Goal: Transaction & Acquisition: Book appointment/travel/reservation

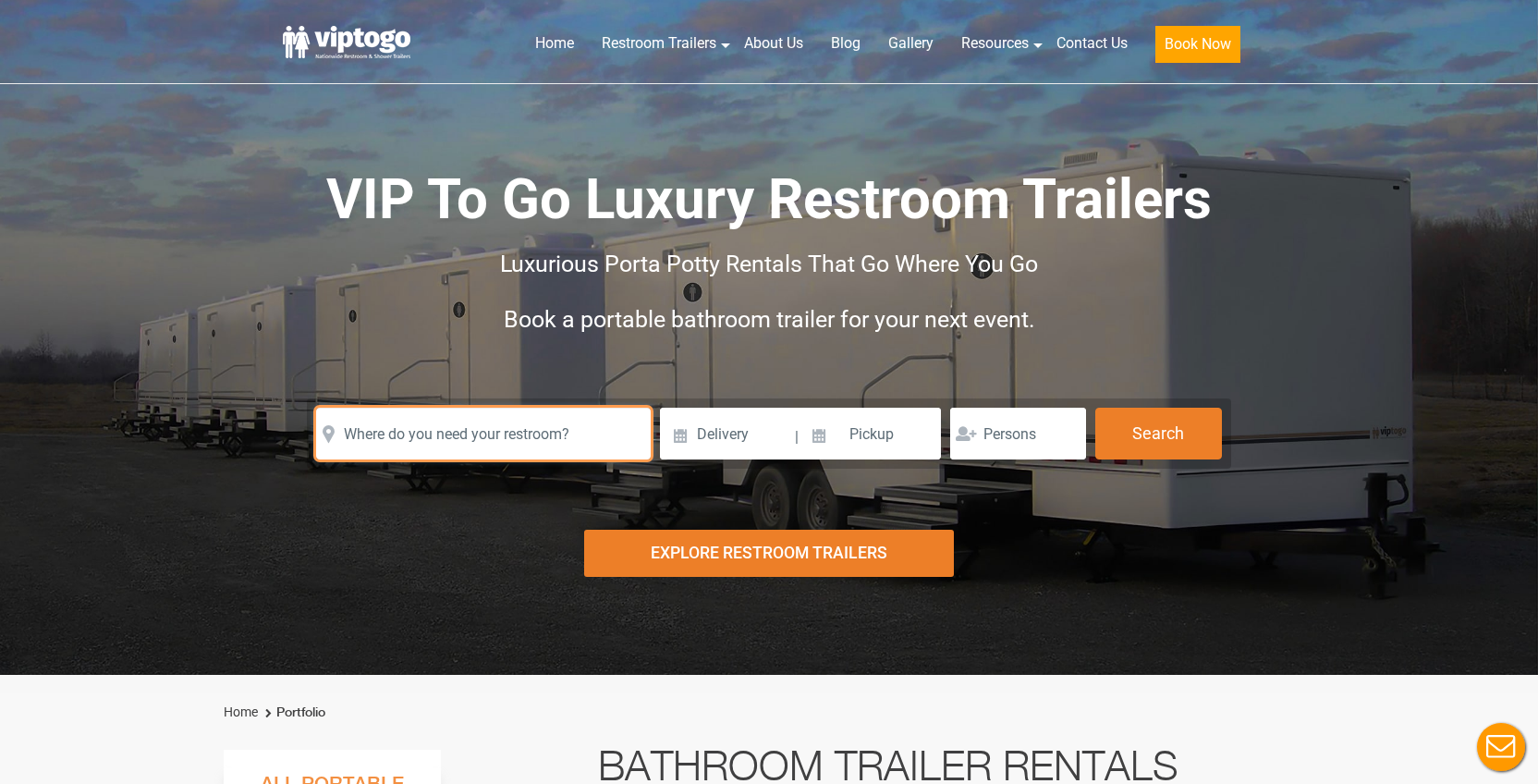
click at [579, 446] on input "text" at bounding box center [484, 433] width 335 height 52
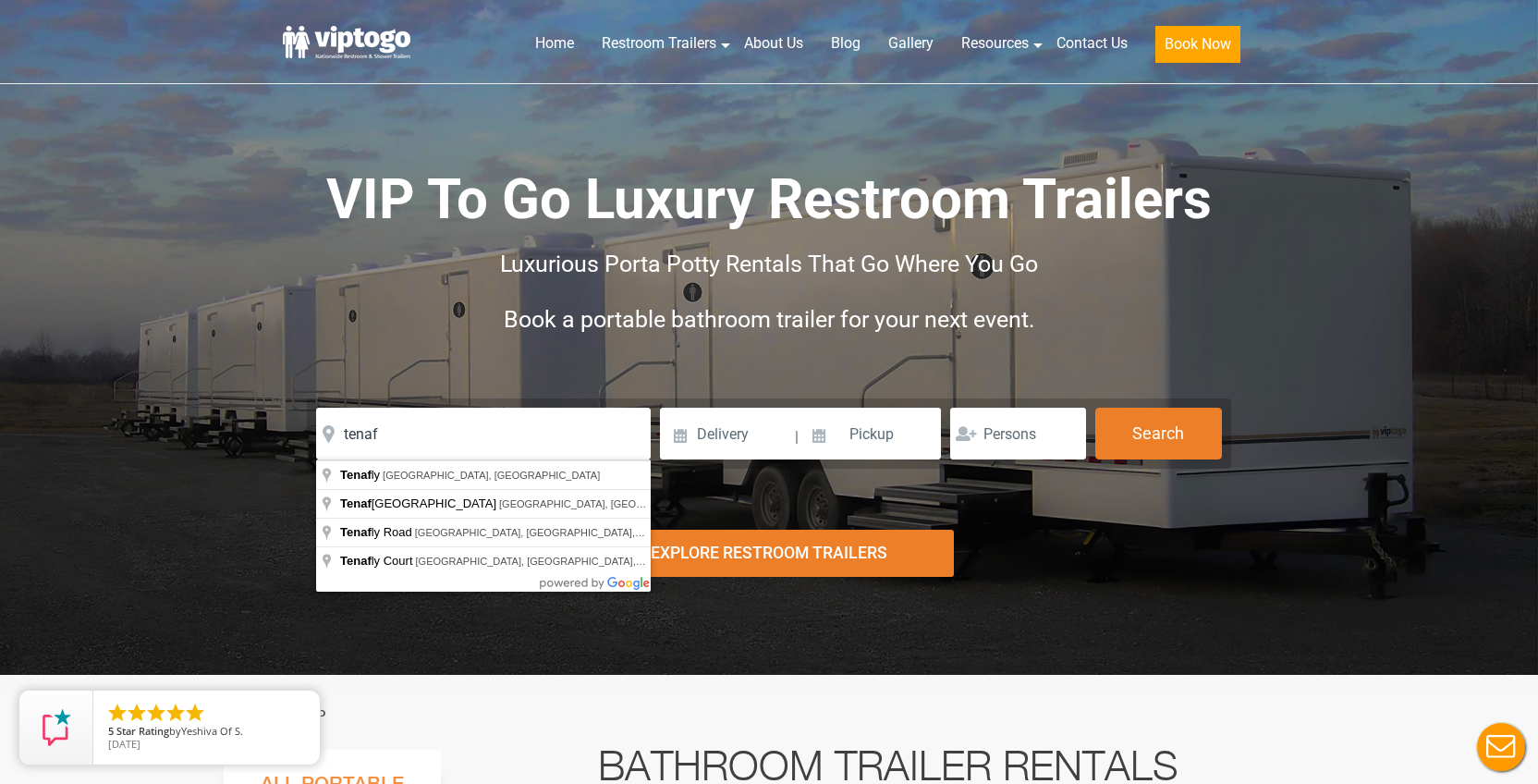
type input "[GEOGRAPHIC_DATA], [GEOGRAPHIC_DATA], [GEOGRAPHIC_DATA]"
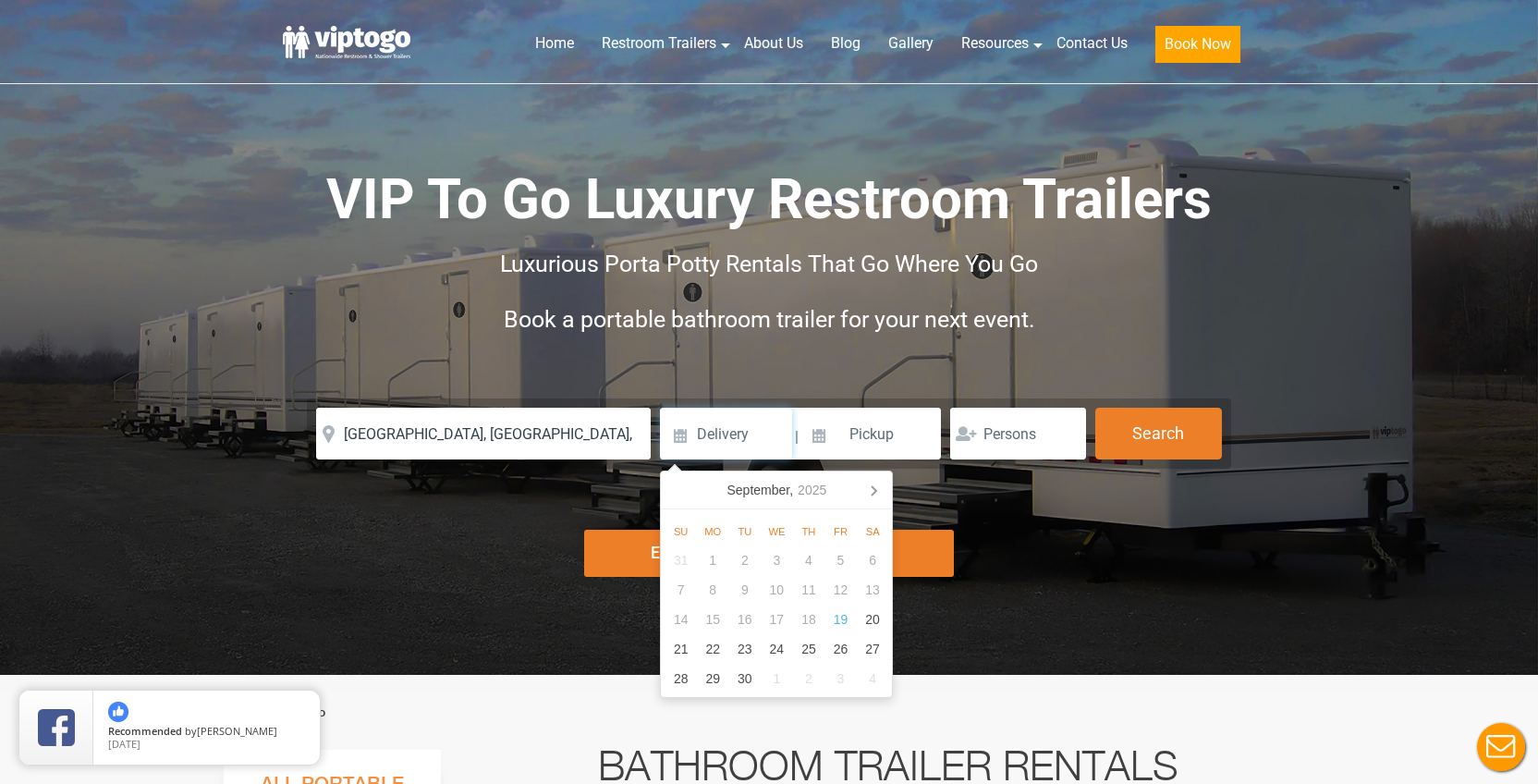
click at [755, 436] on input at bounding box center [725, 433] width 132 height 52
click at [868, 496] on icon at bounding box center [873, 489] width 29 height 29
click at [866, 587] on div "11" at bounding box center [872, 589] width 32 height 29
type input "[DATE]"
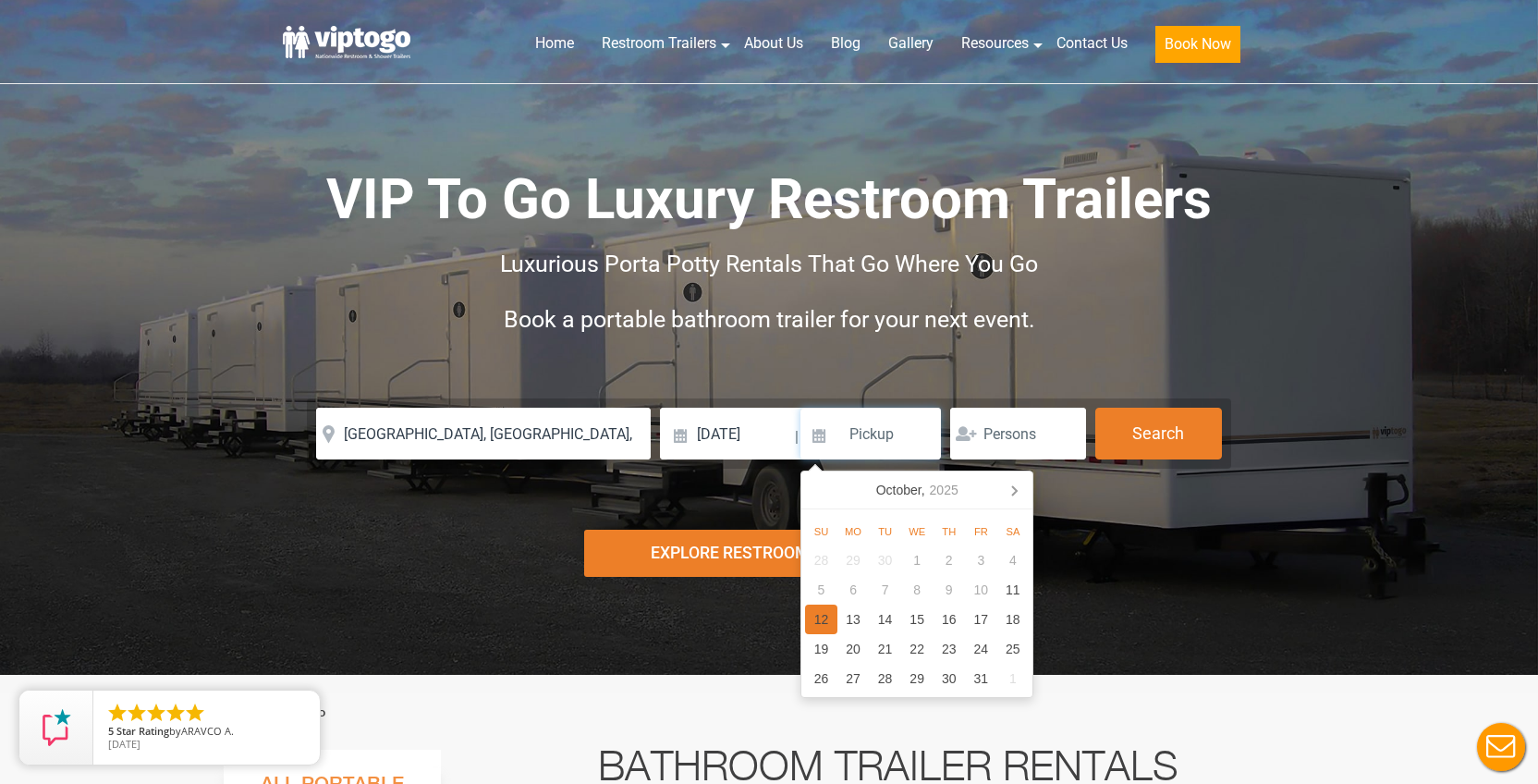
click at [826, 610] on div "12" at bounding box center [820, 619] width 32 height 29
type input "[DATE]"
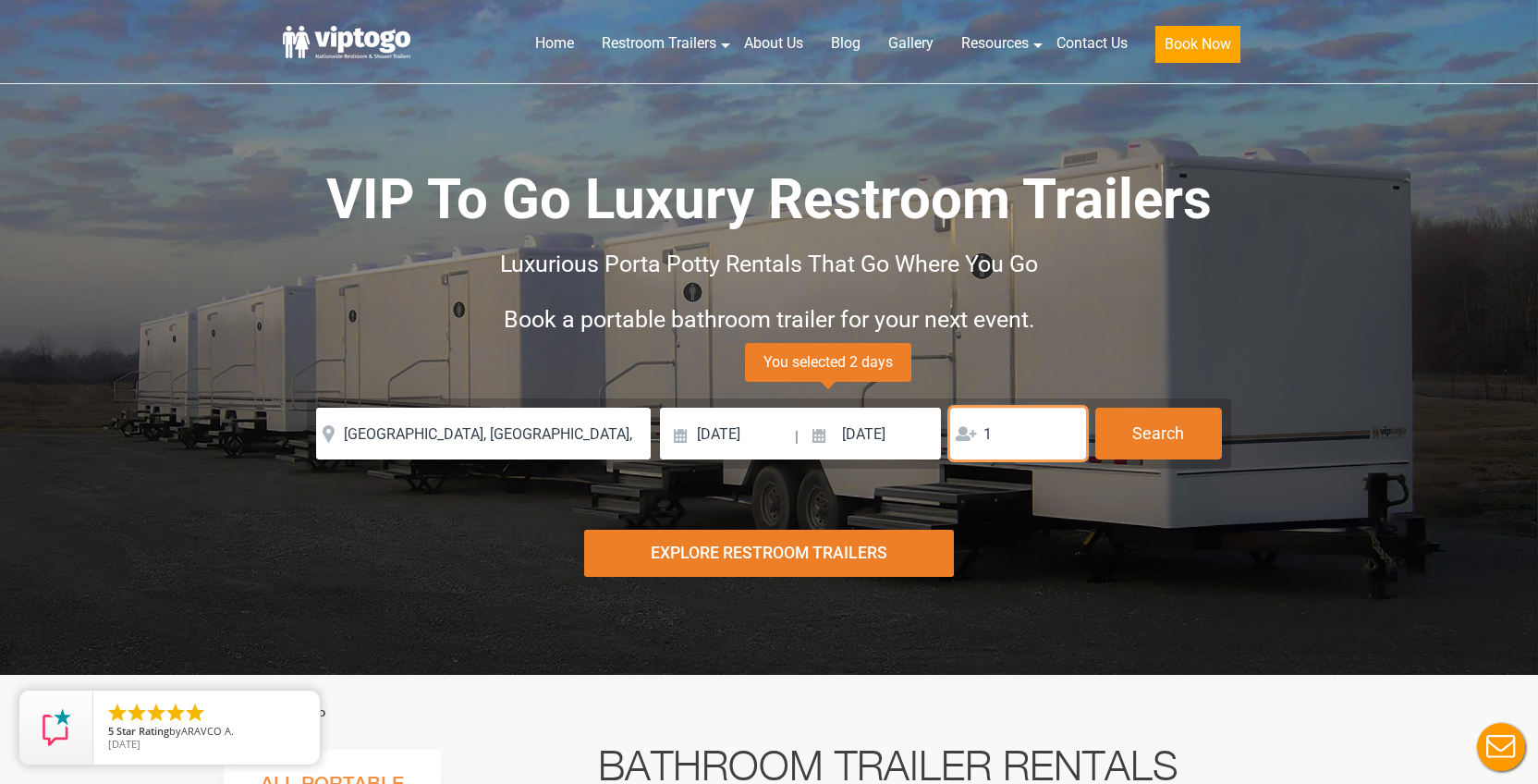
click at [1065, 435] on input "1" at bounding box center [1018, 433] width 136 height 52
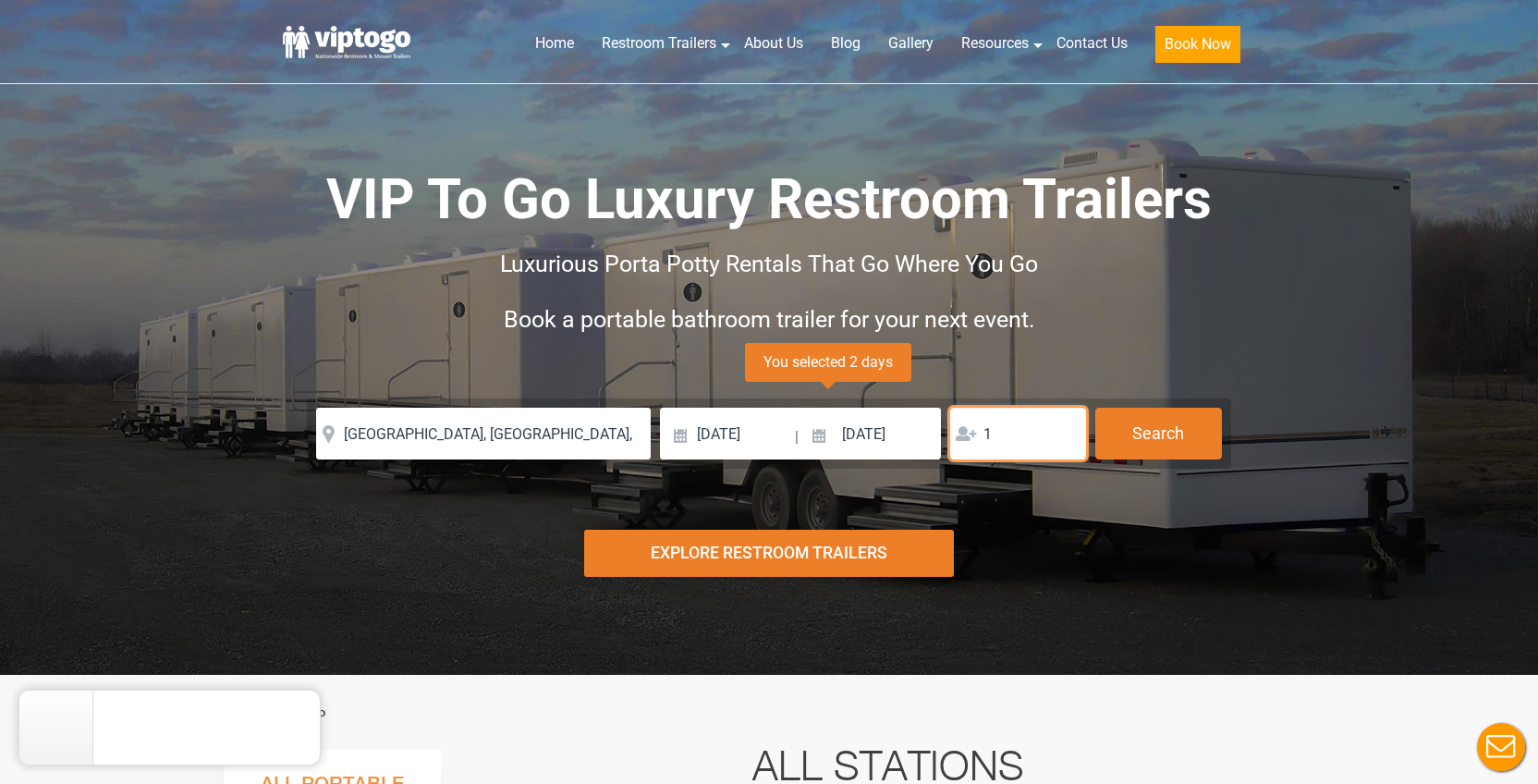
click at [1065, 423] on input "1" at bounding box center [1018, 433] width 136 height 52
type input "2"
click at [1065, 425] on input "2" at bounding box center [1018, 433] width 136 height 52
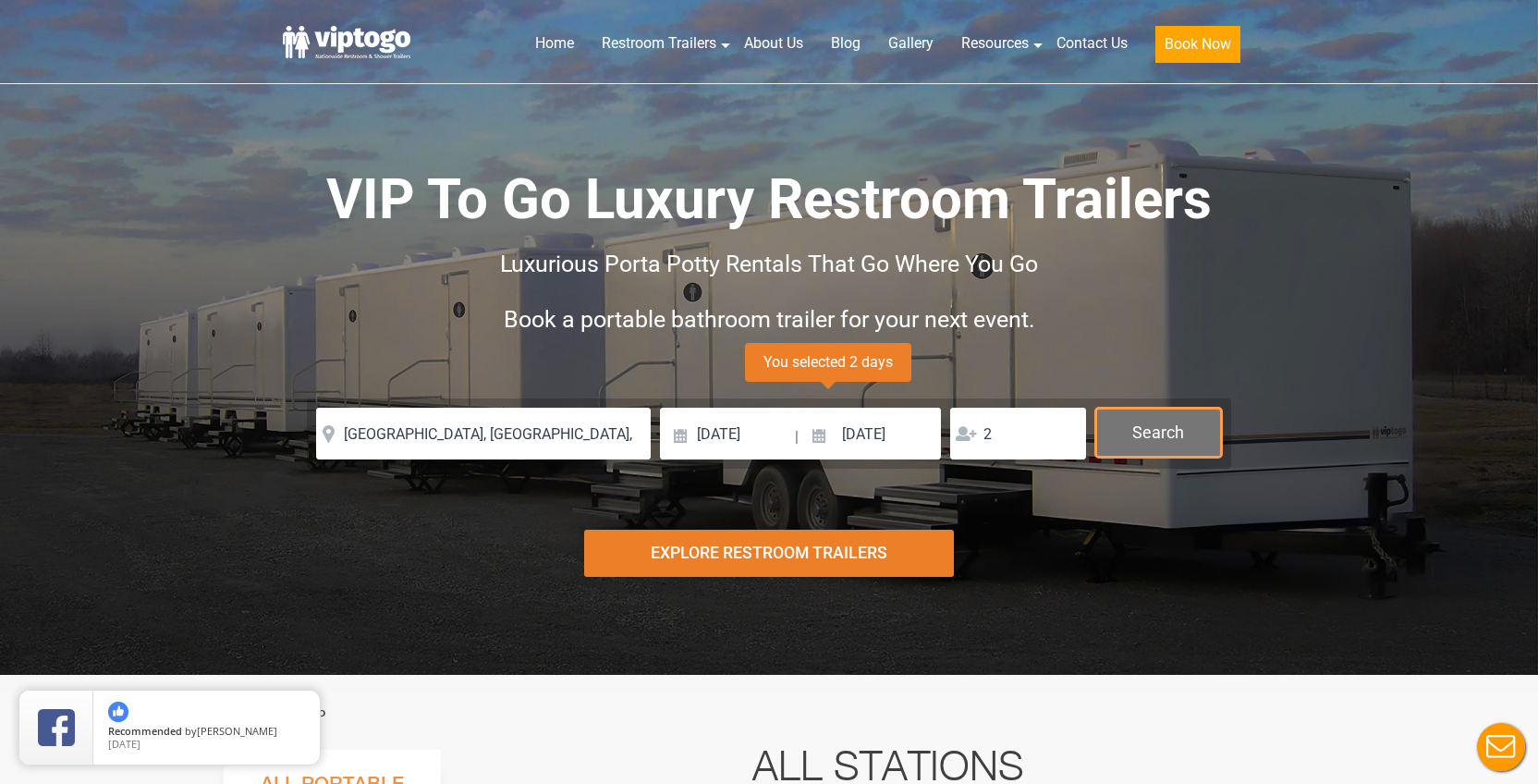
click at [1166, 419] on button "Search" at bounding box center [1158, 432] width 126 height 50
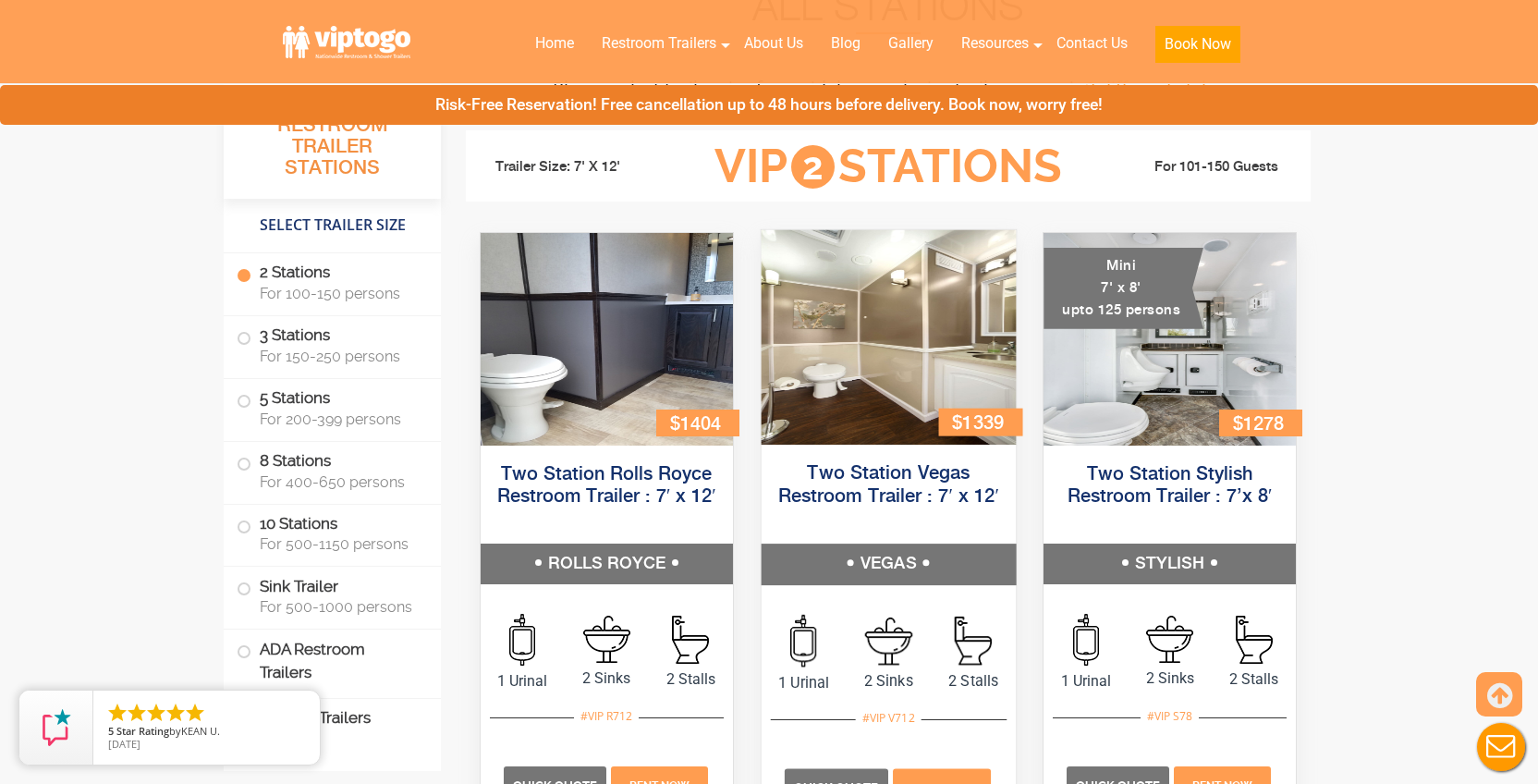
scroll to position [717, 0]
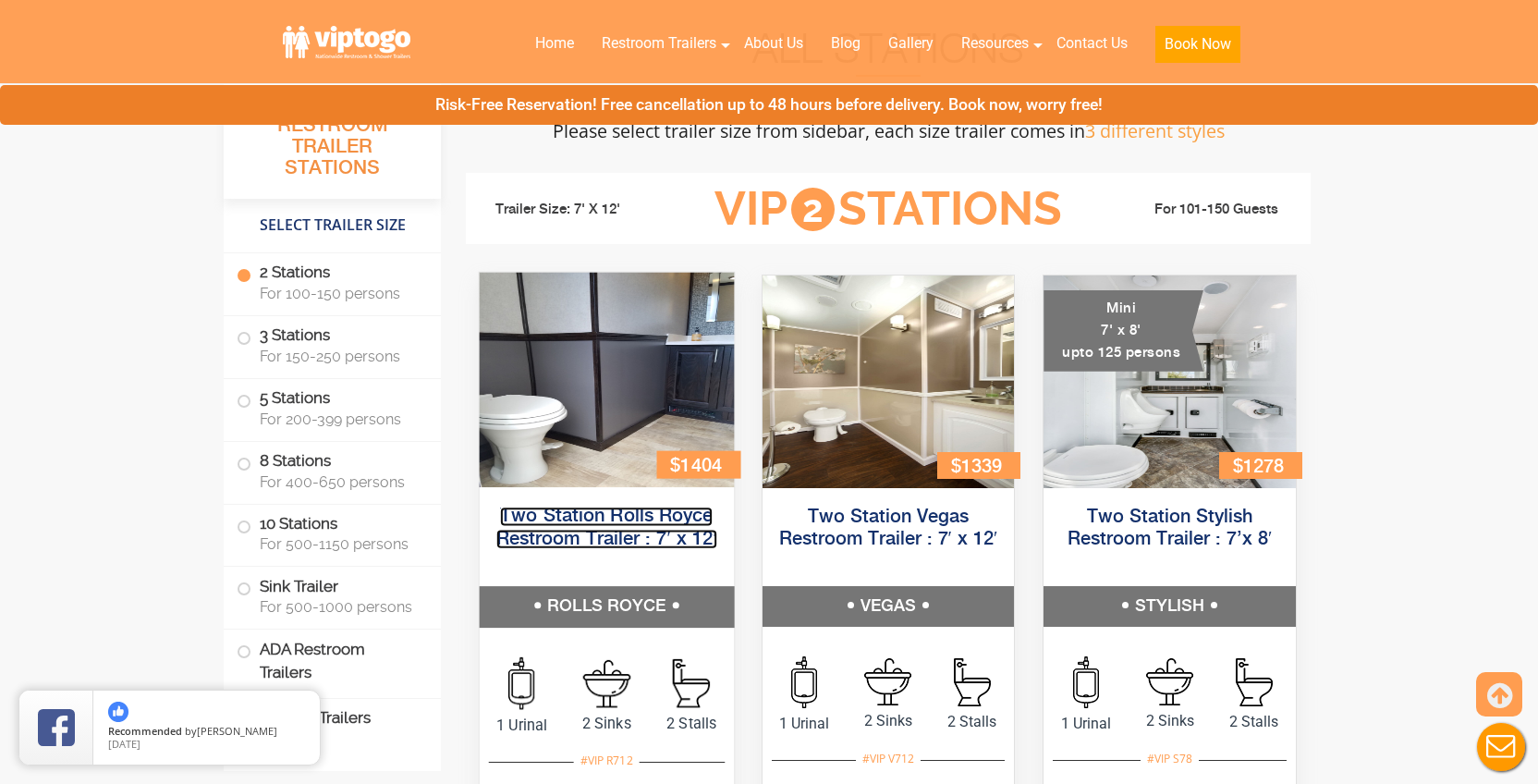
click at [613, 528] on link "Two Station Rolls Royce Restroom Trailer : 7′ x 12′" at bounding box center [607, 527] width 221 height 41
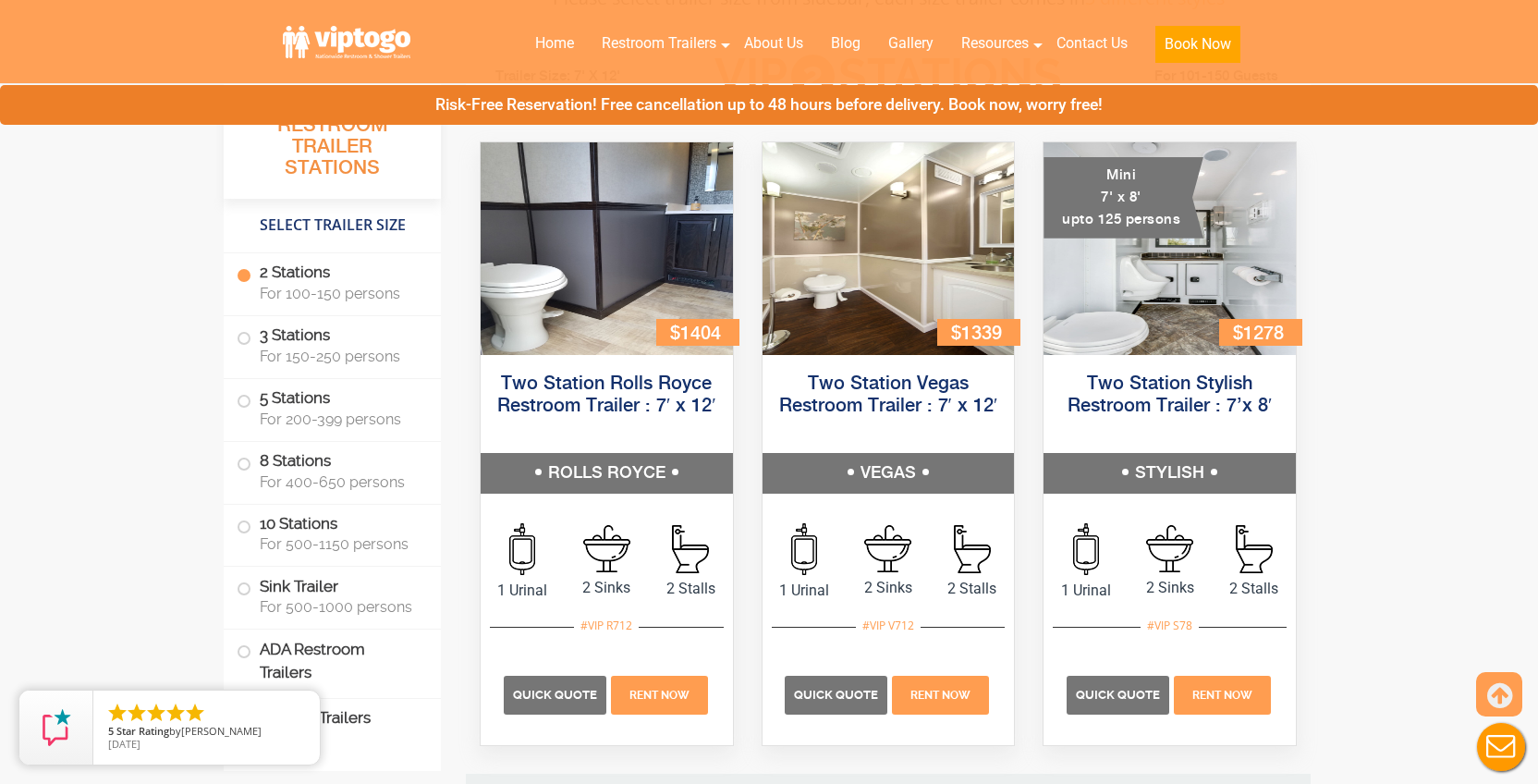
scroll to position [853, 0]
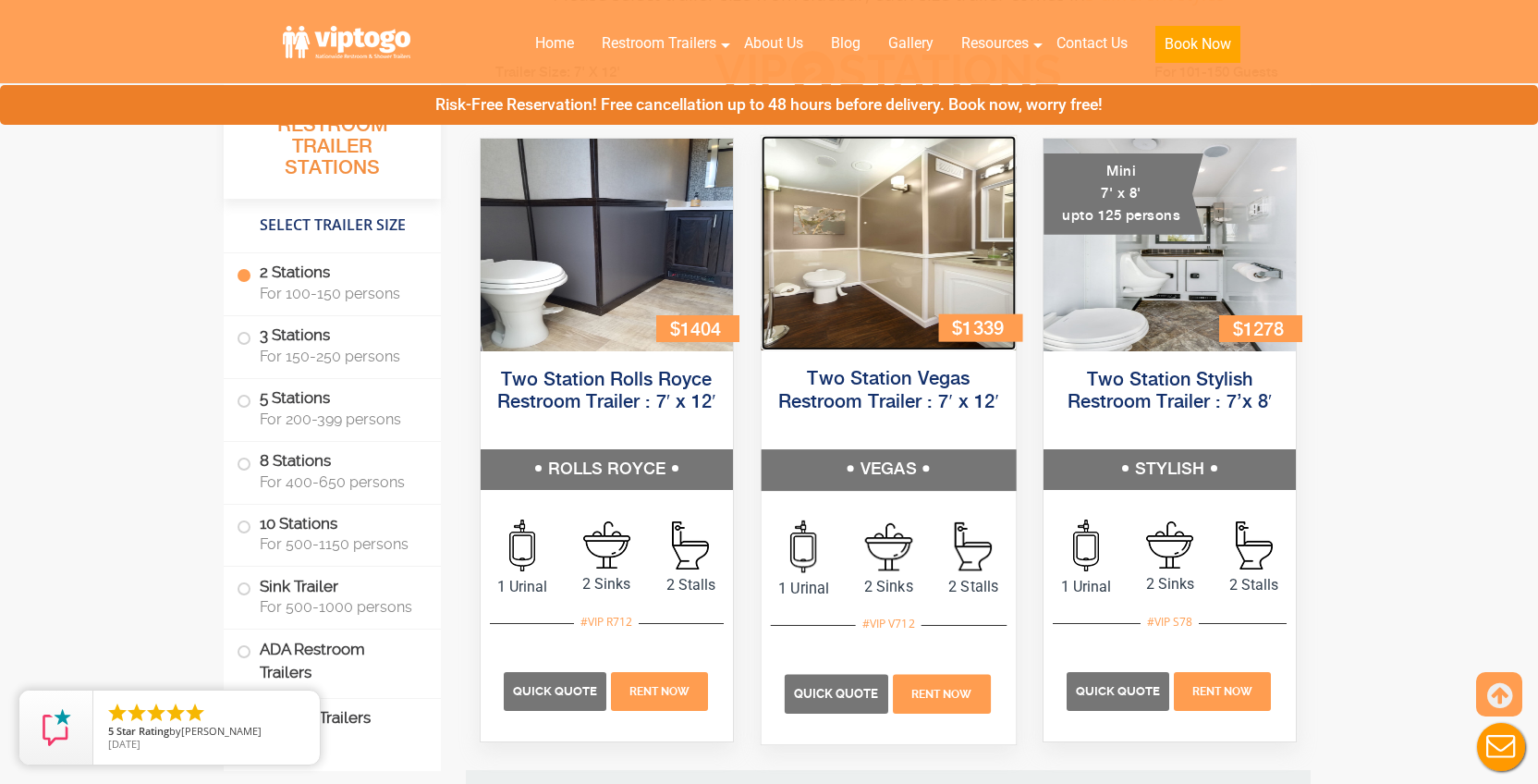
click at [867, 337] on img at bounding box center [888, 243] width 255 height 214
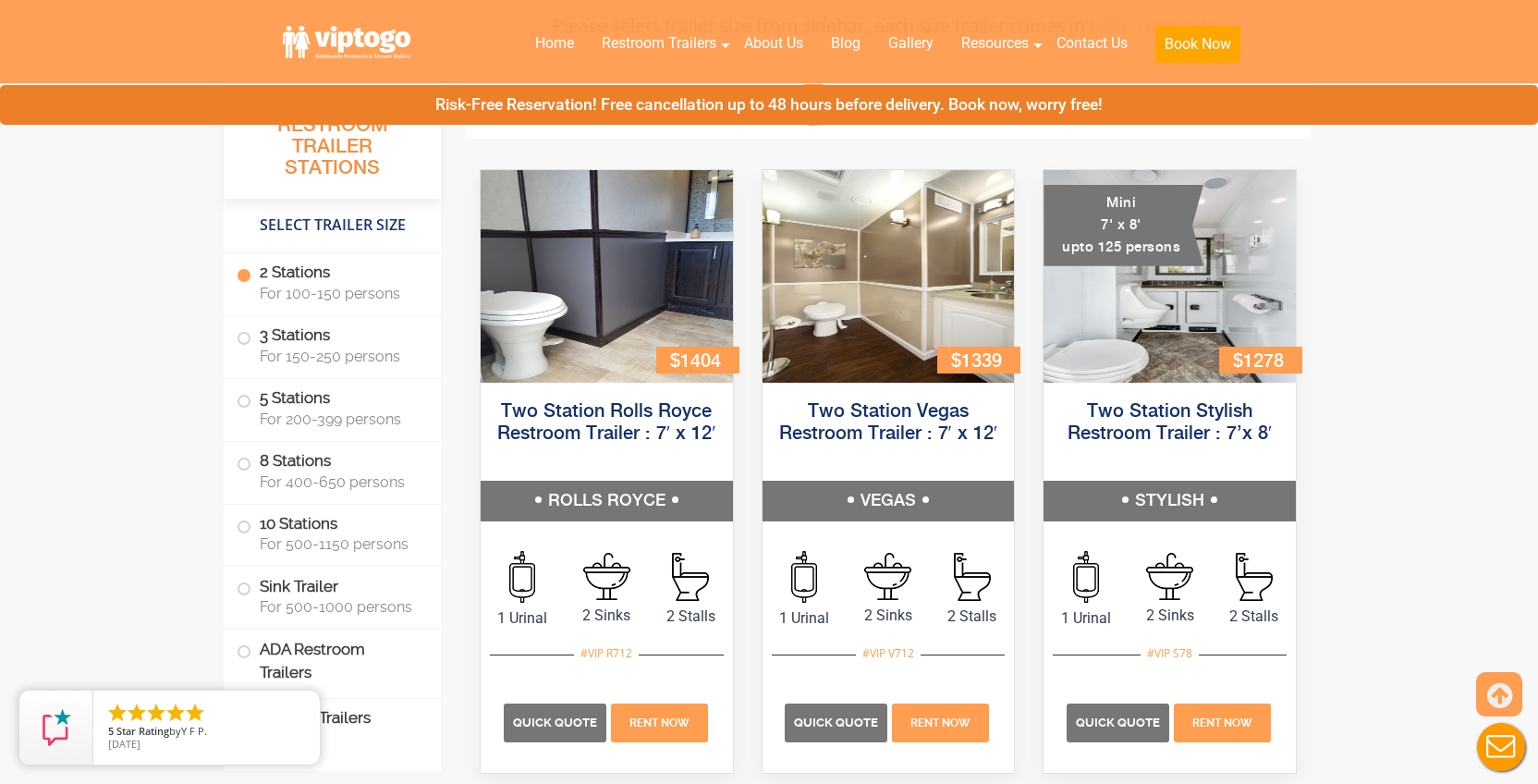
scroll to position [0, 0]
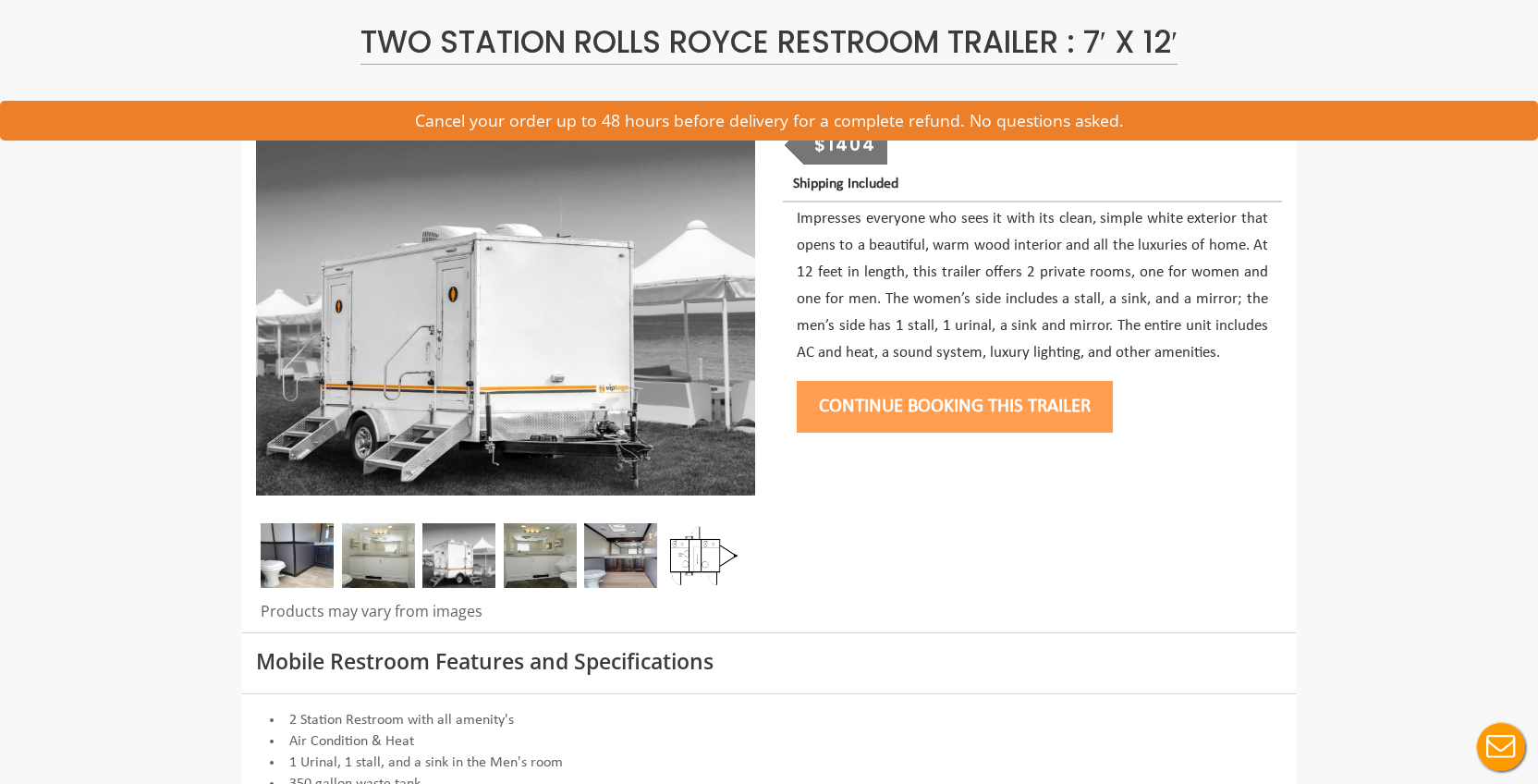
scroll to position [197, 0]
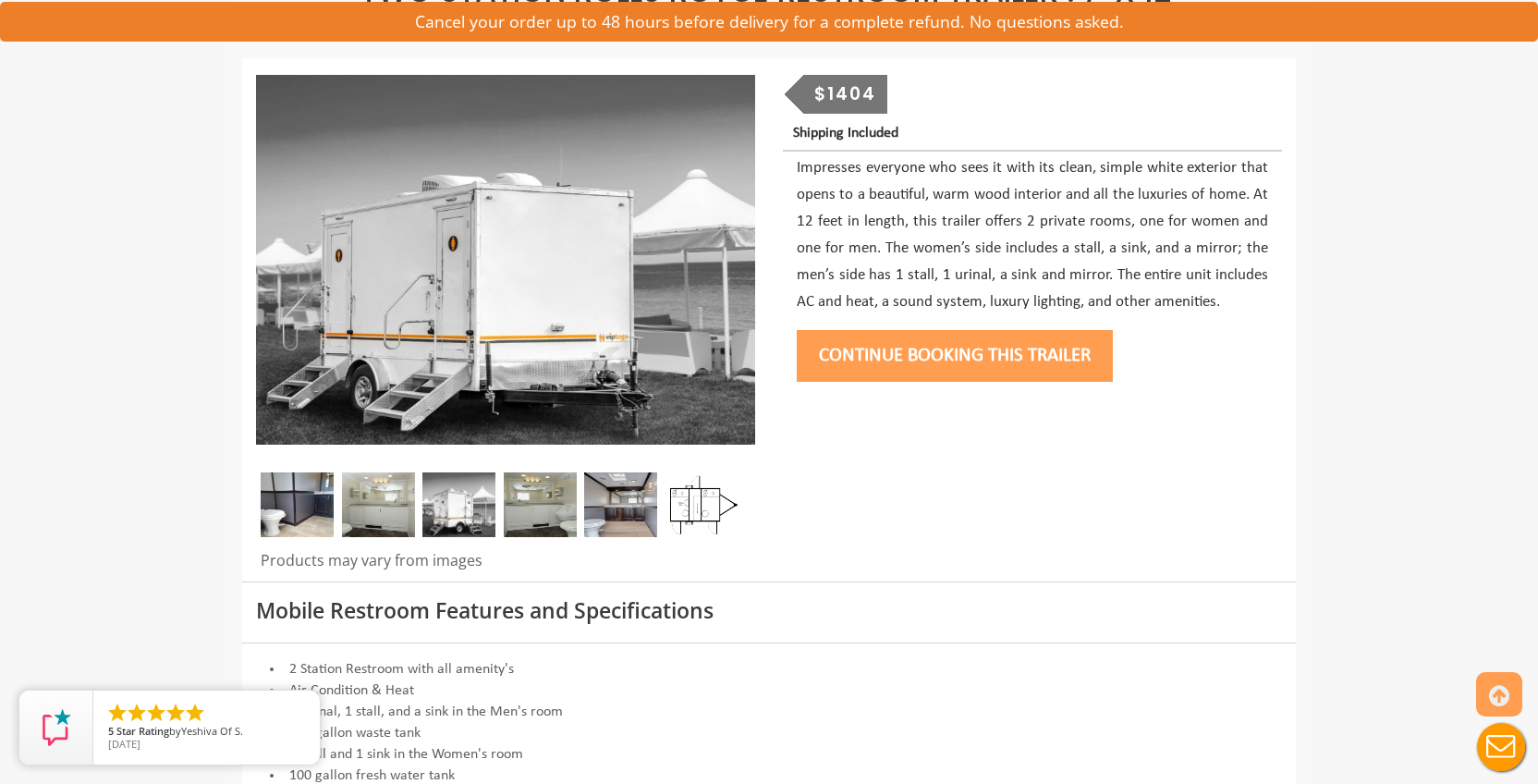
click at [372, 500] on img at bounding box center [378, 504] width 73 height 65
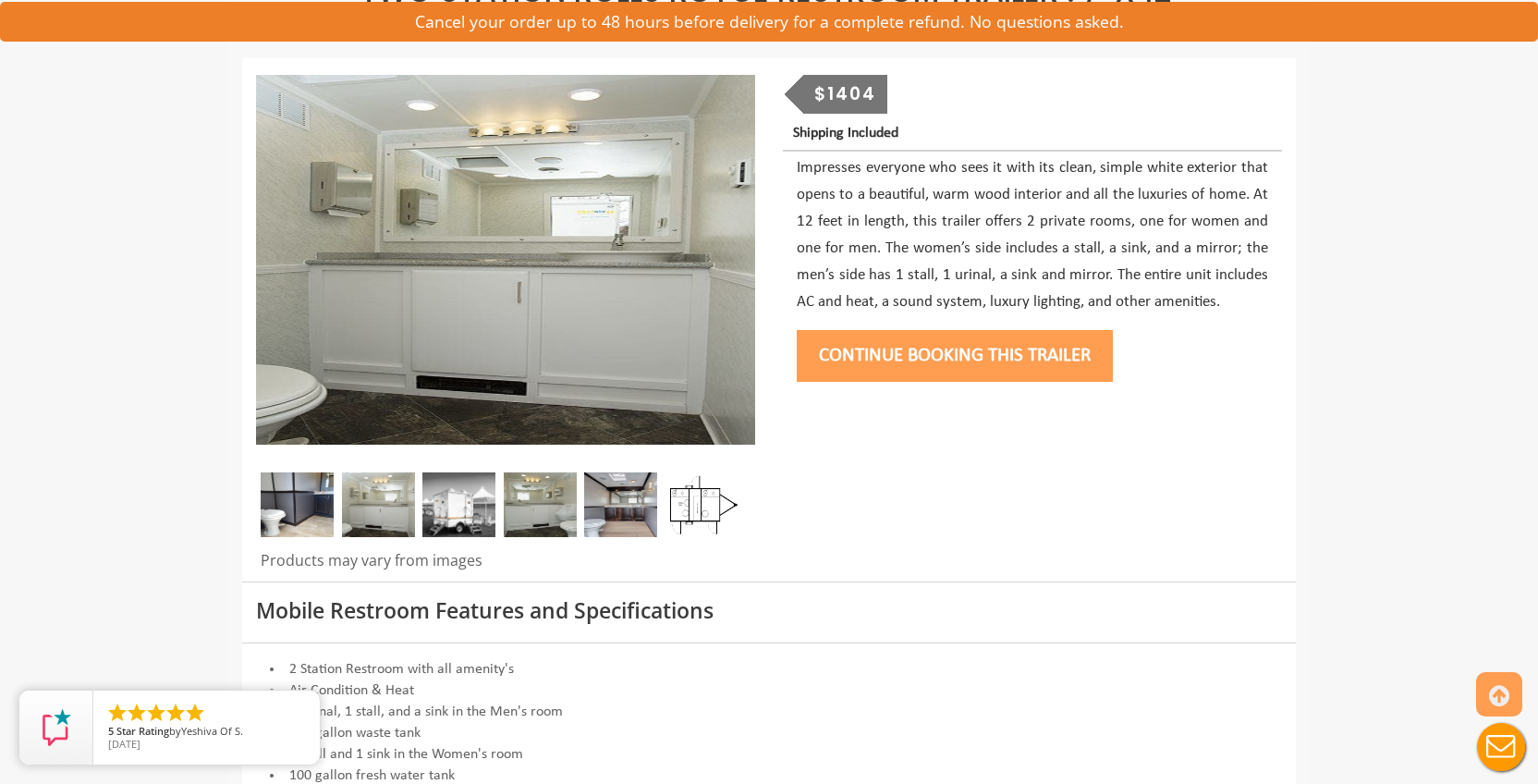
click at [425, 505] on img at bounding box center [458, 504] width 73 height 65
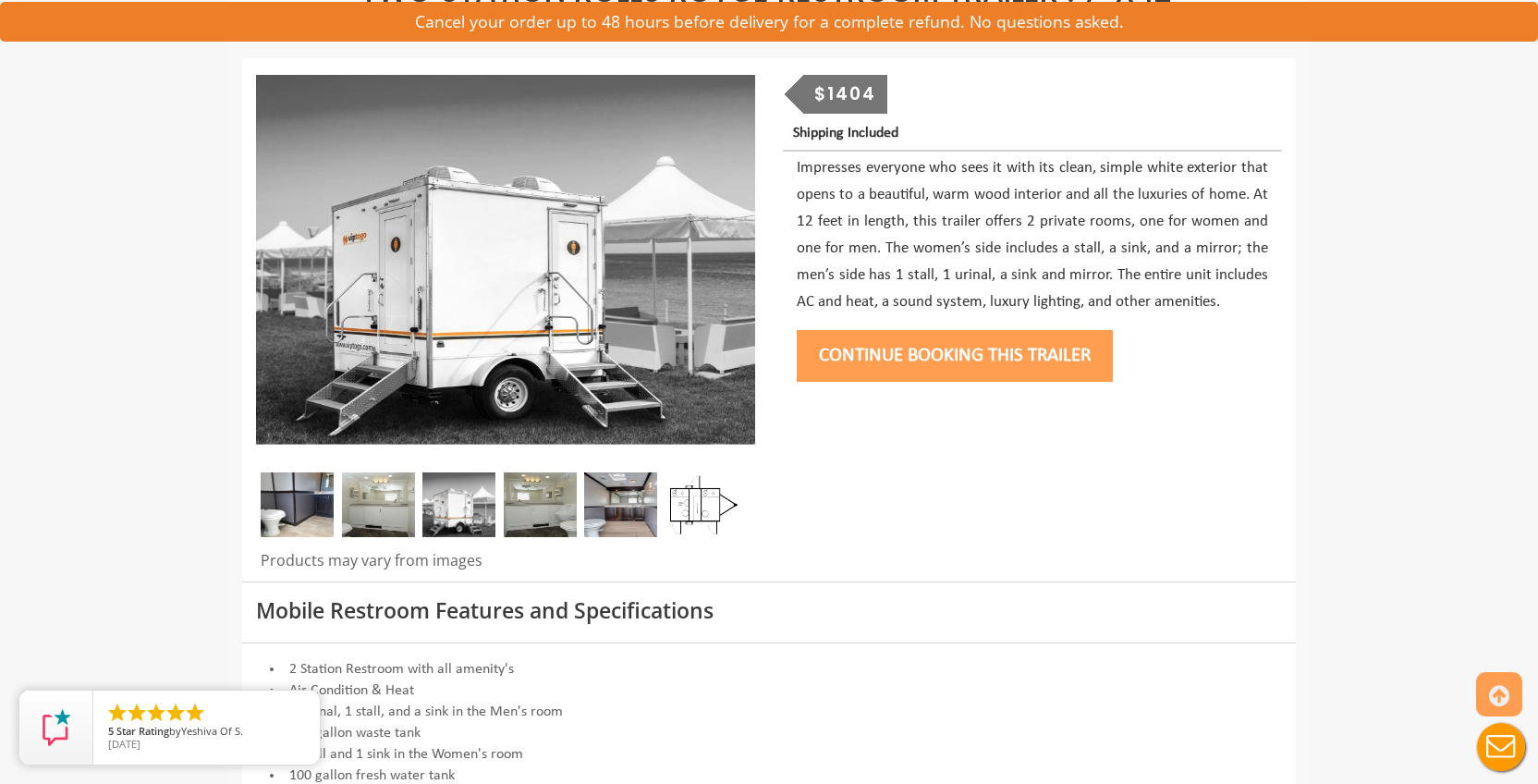
click at [513, 506] on img at bounding box center [540, 504] width 73 height 65
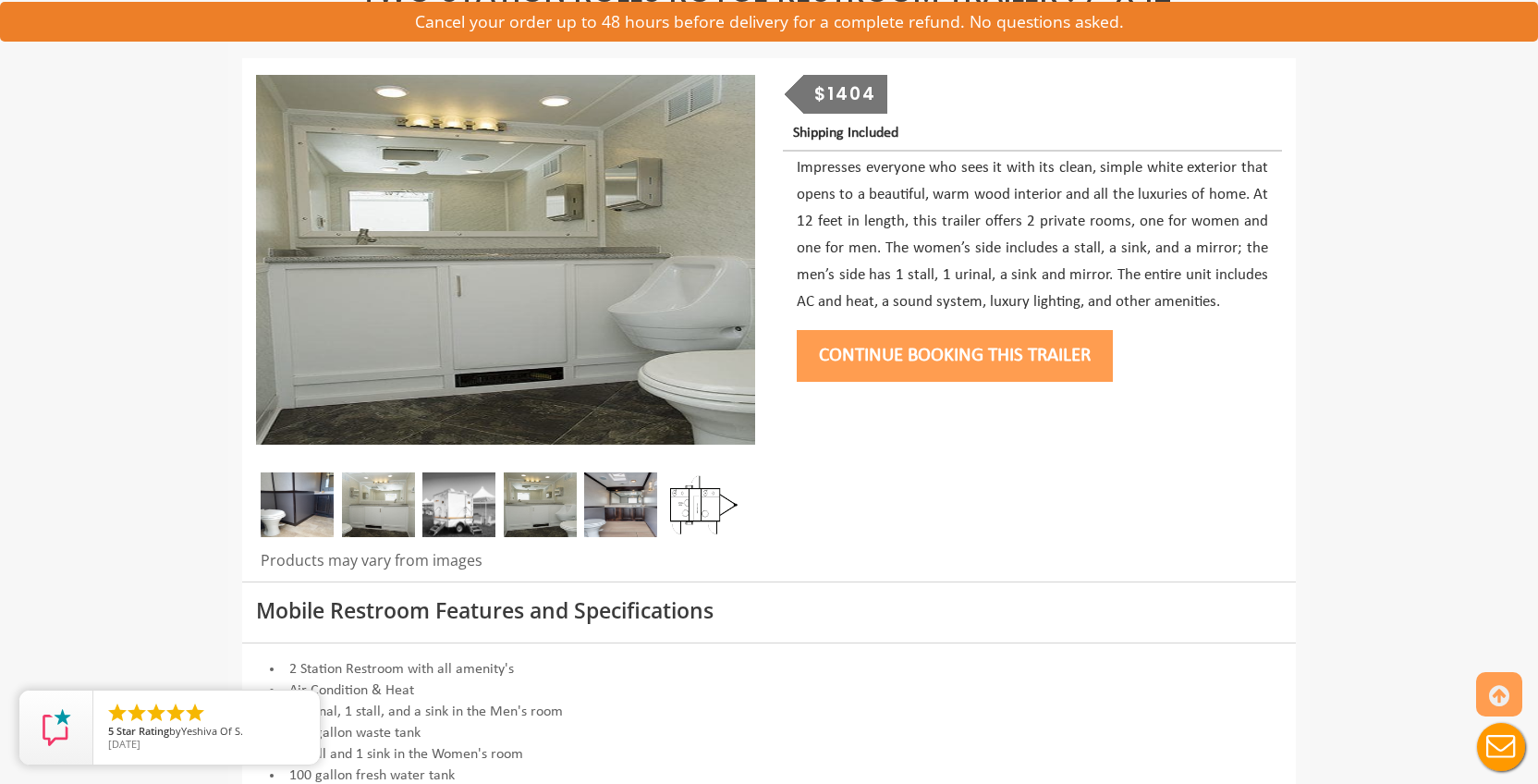
click at [570, 500] on img at bounding box center [540, 504] width 73 height 65
click at [602, 498] on img at bounding box center [621, 504] width 73 height 65
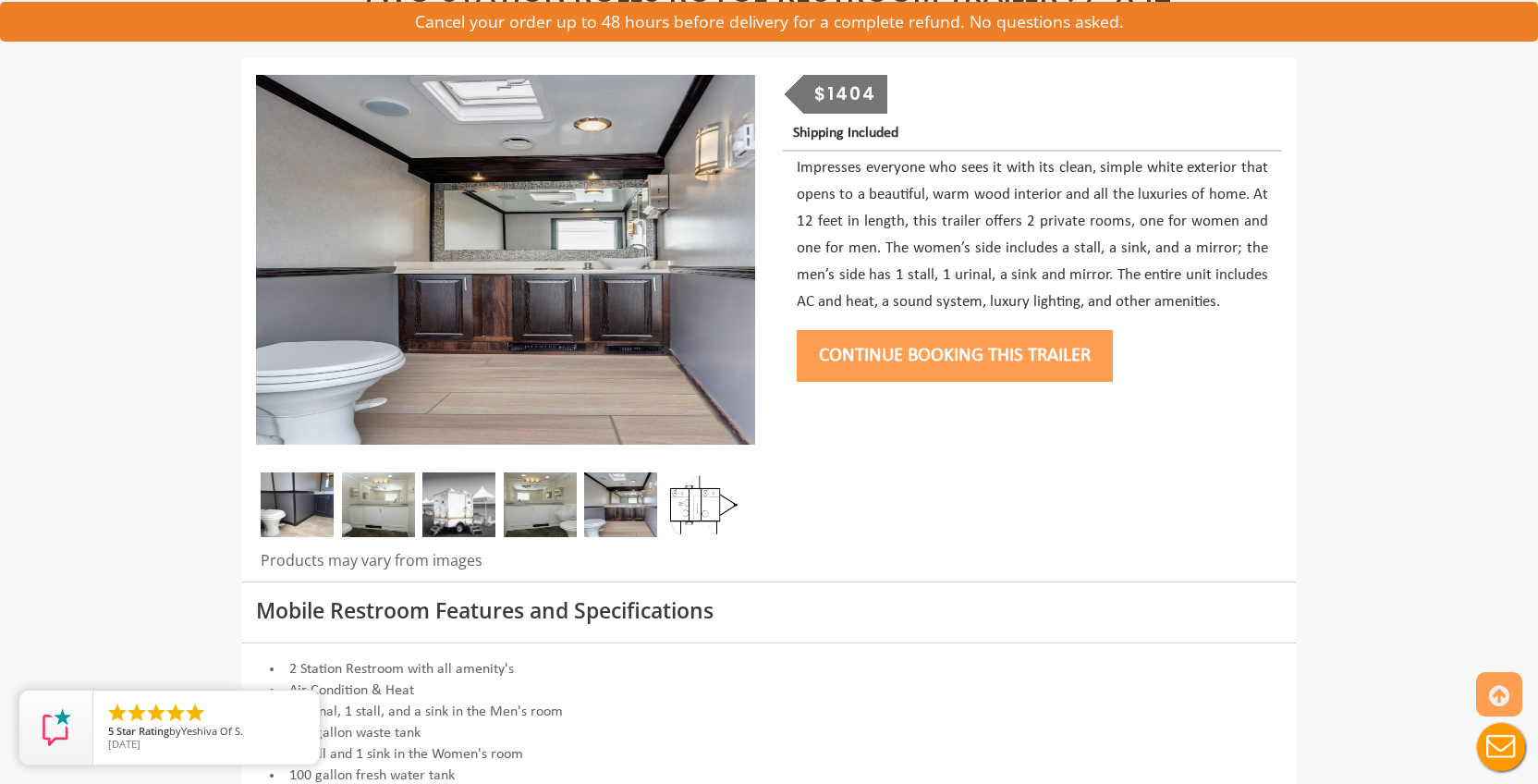
click at [570, 502] on img at bounding box center [540, 504] width 73 height 65
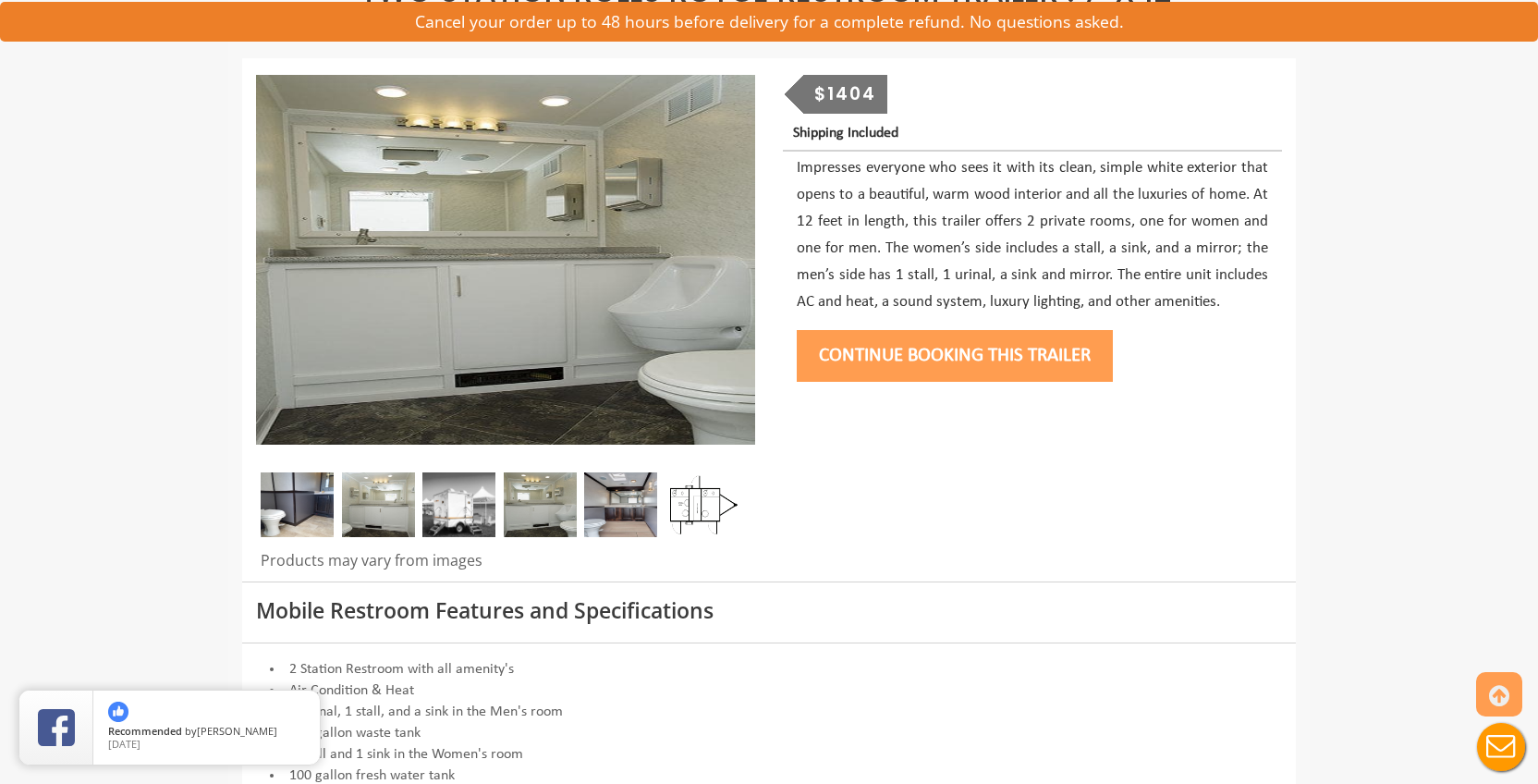
click at [281, 517] on img at bounding box center [297, 504] width 73 height 65
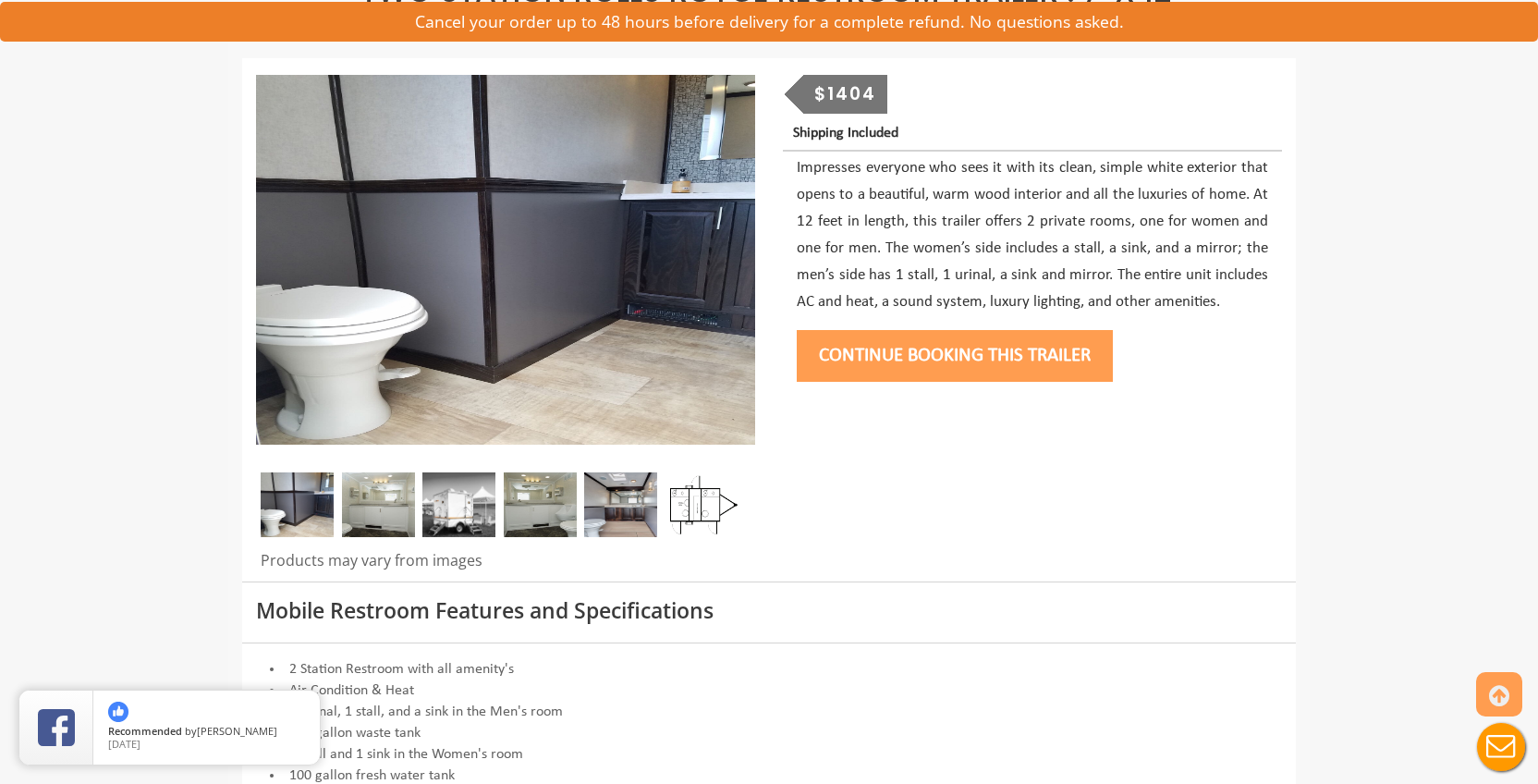
click at [352, 515] on img at bounding box center [378, 504] width 73 height 65
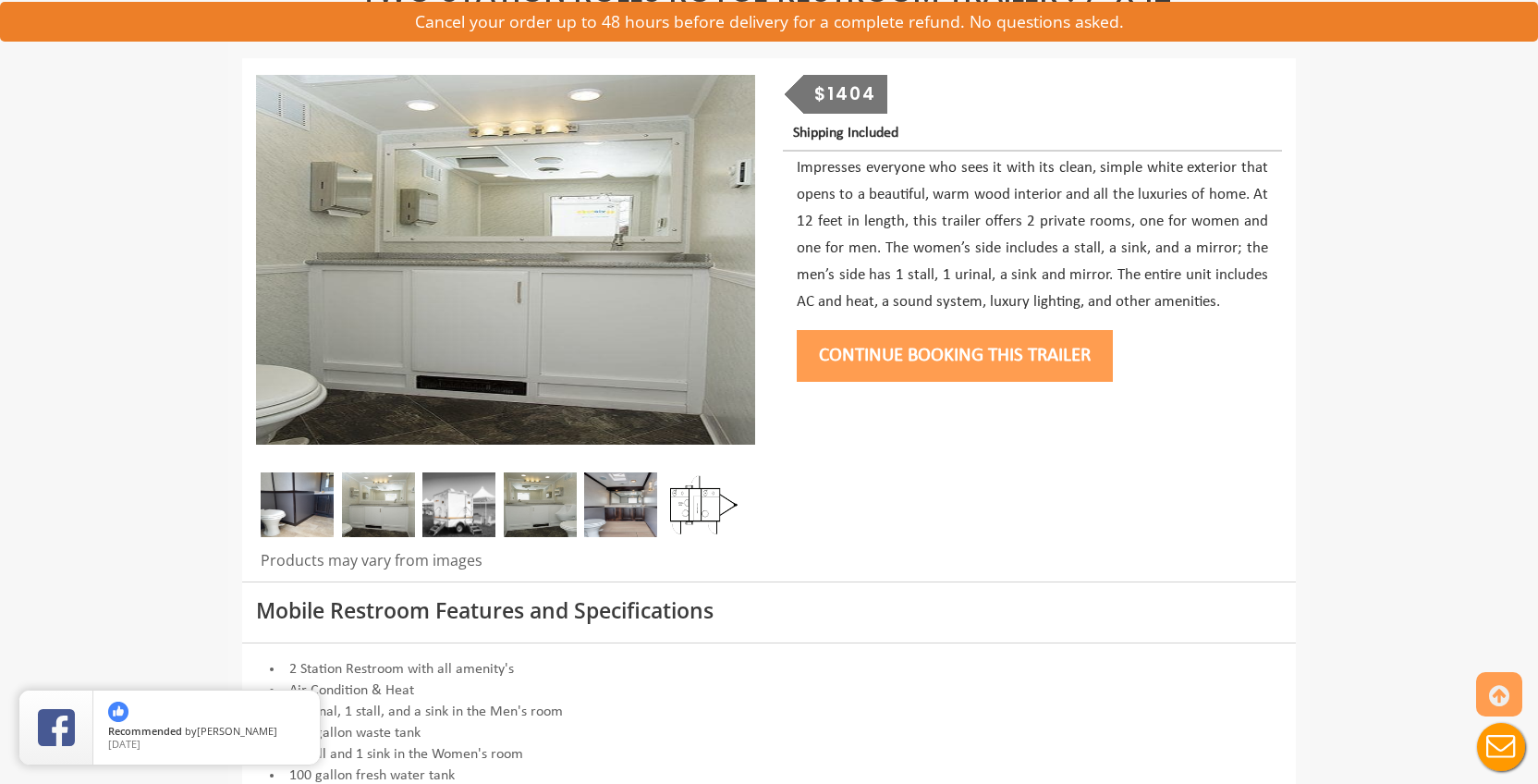
click at [423, 516] on img at bounding box center [458, 504] width 73 height 65
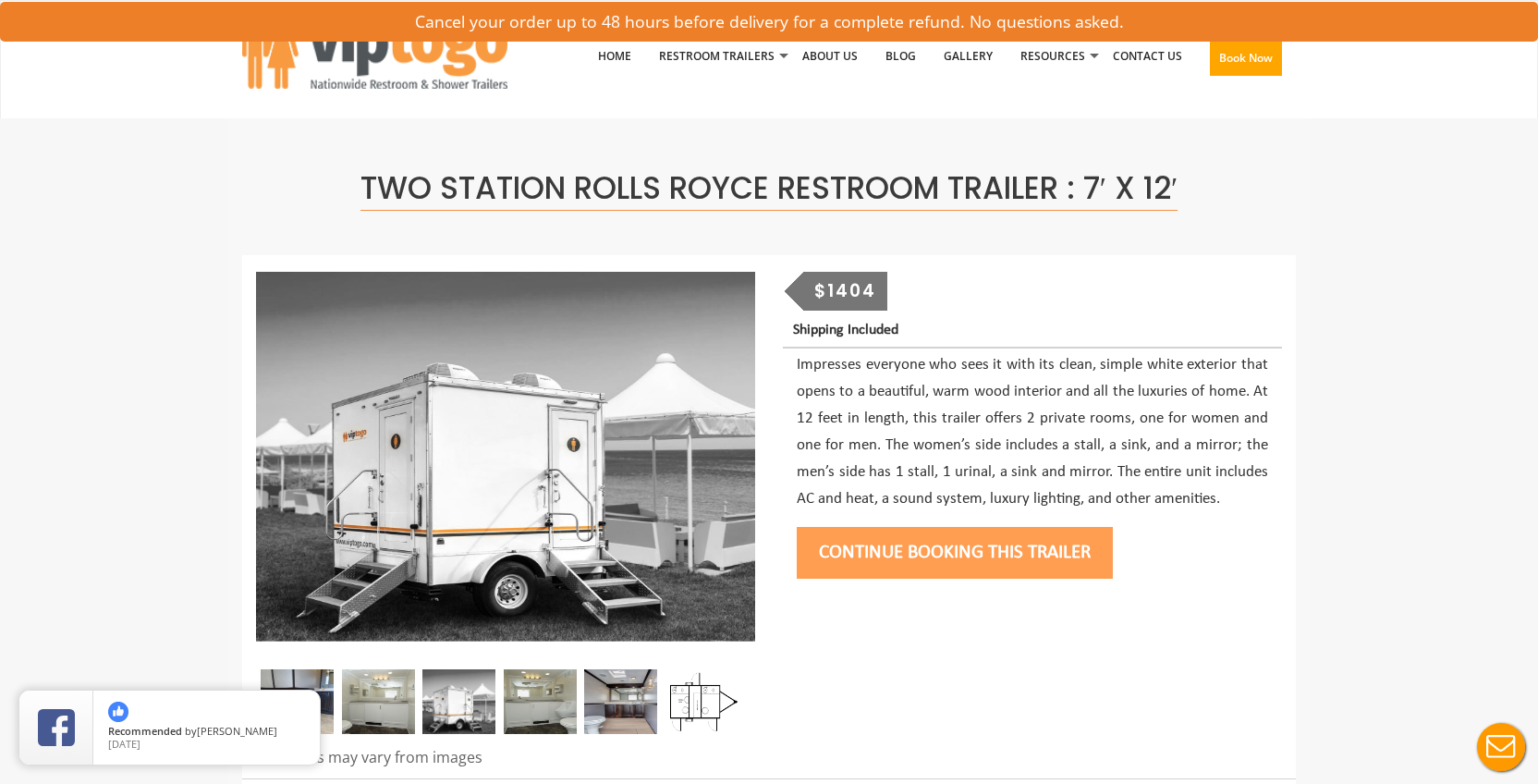
scroll to position [51, 0]
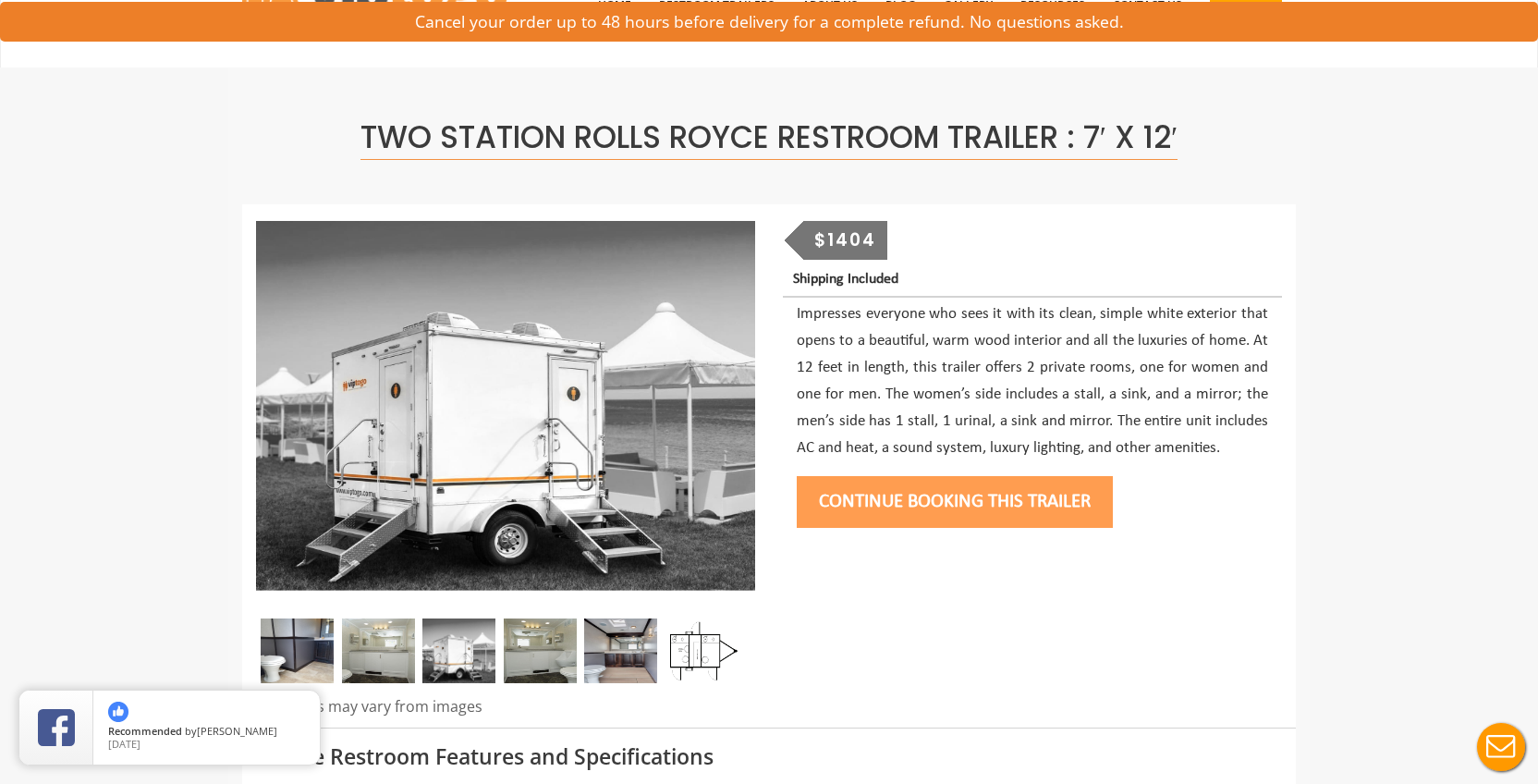
click at [389, 649] on img at bounding box center [378, 651] width 73 height 65
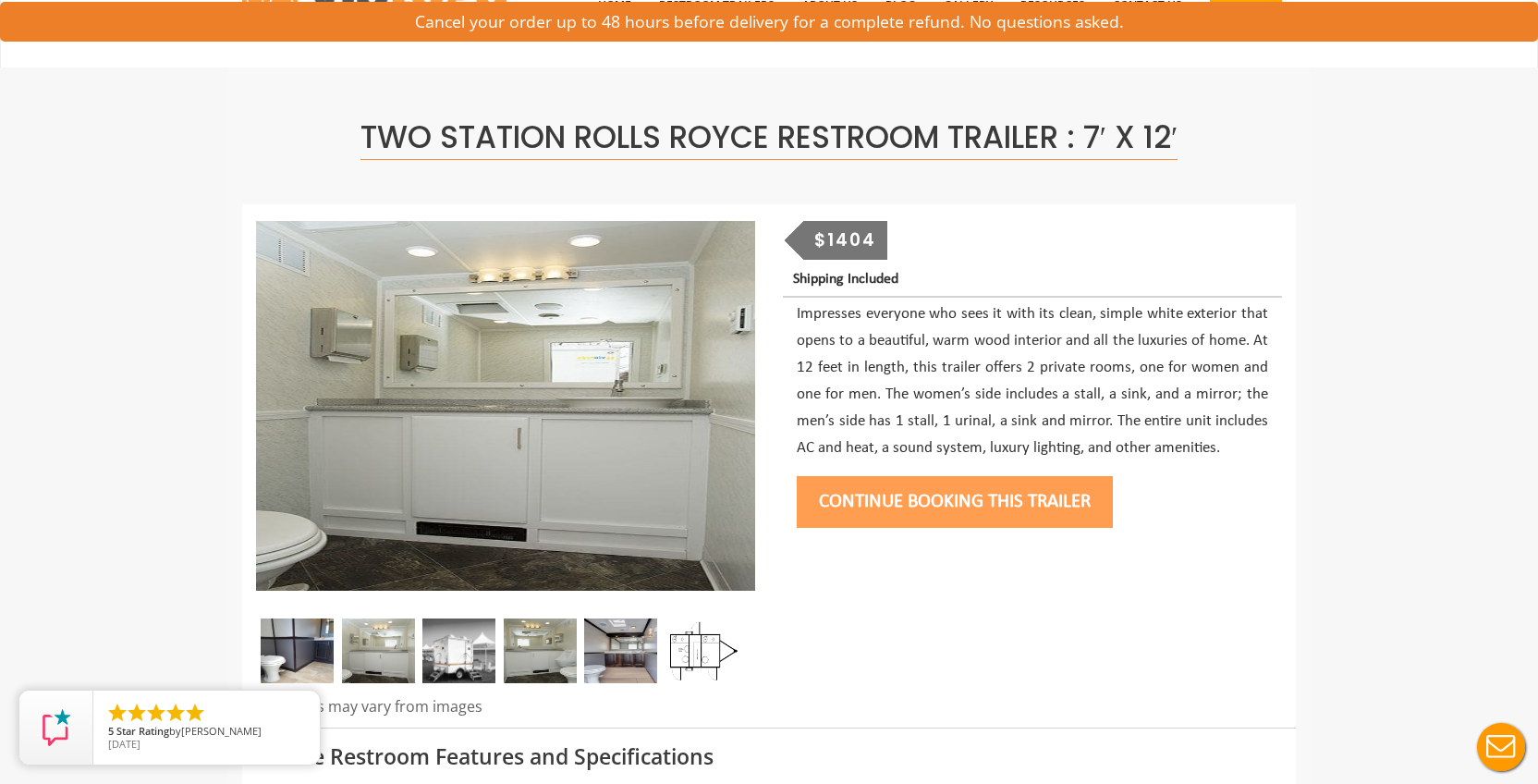
click at [337, 650] on div at bounding box center [506, 656] width 499 height 74
click at [302, 653] on img at bounding box center [297, 651] width 73 height 65
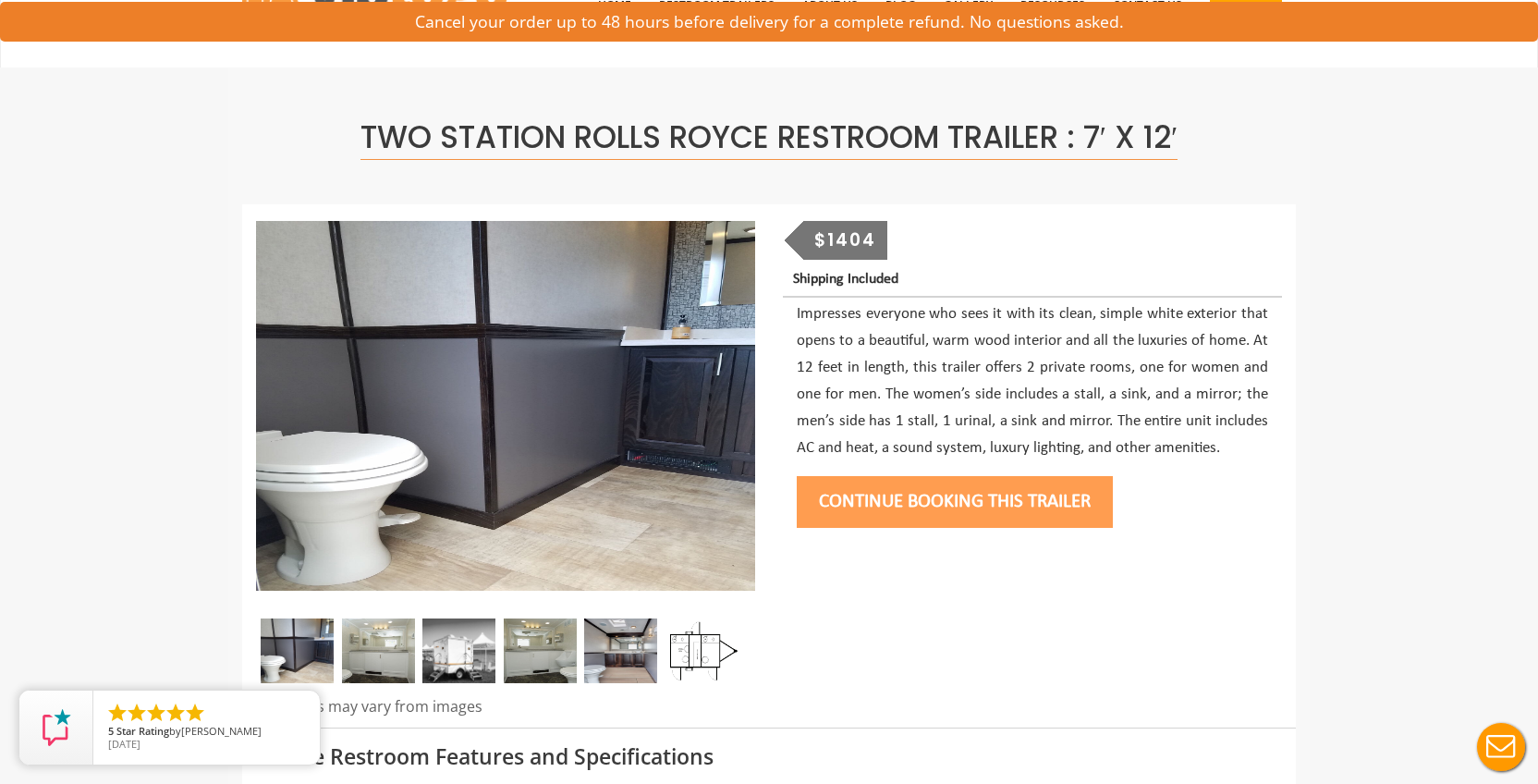
click at [379, 649] on img at bounding box center [378, 651] width 73 height 65
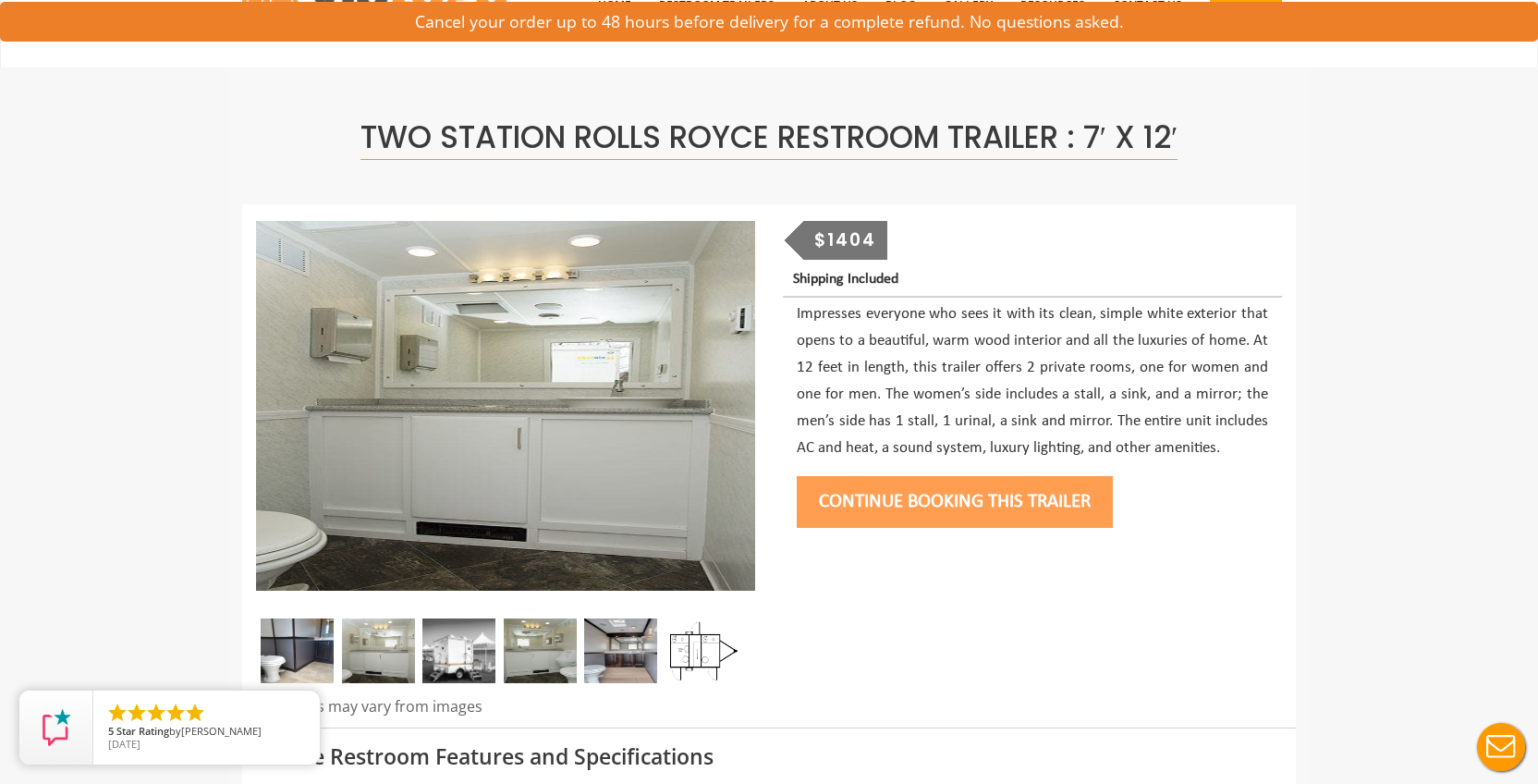
click at [489, 644] on img at bounding box center [458, 651] width 73 height 65
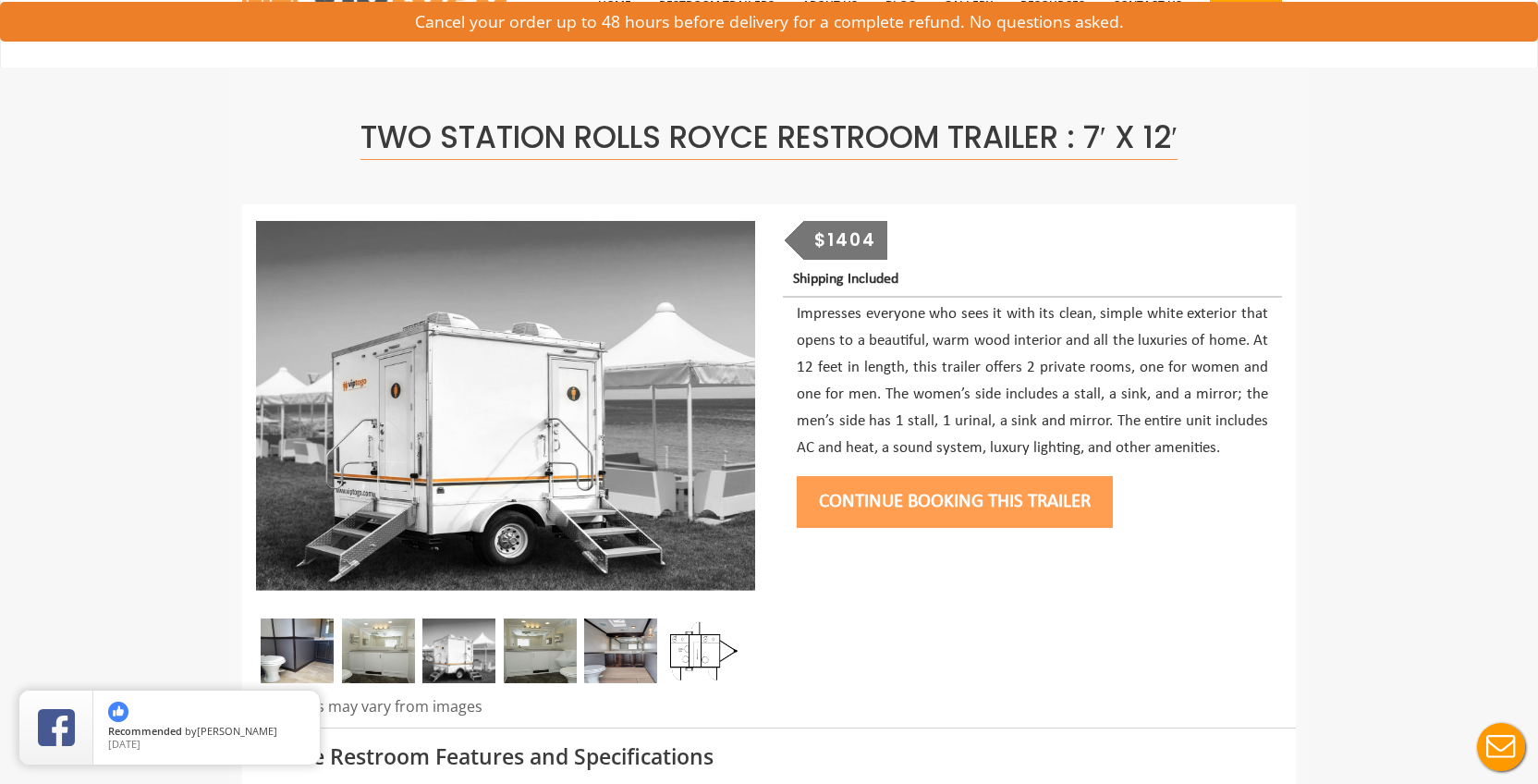
click at [529, 652] on img at bounding box center [540, 651] width 73 height 65
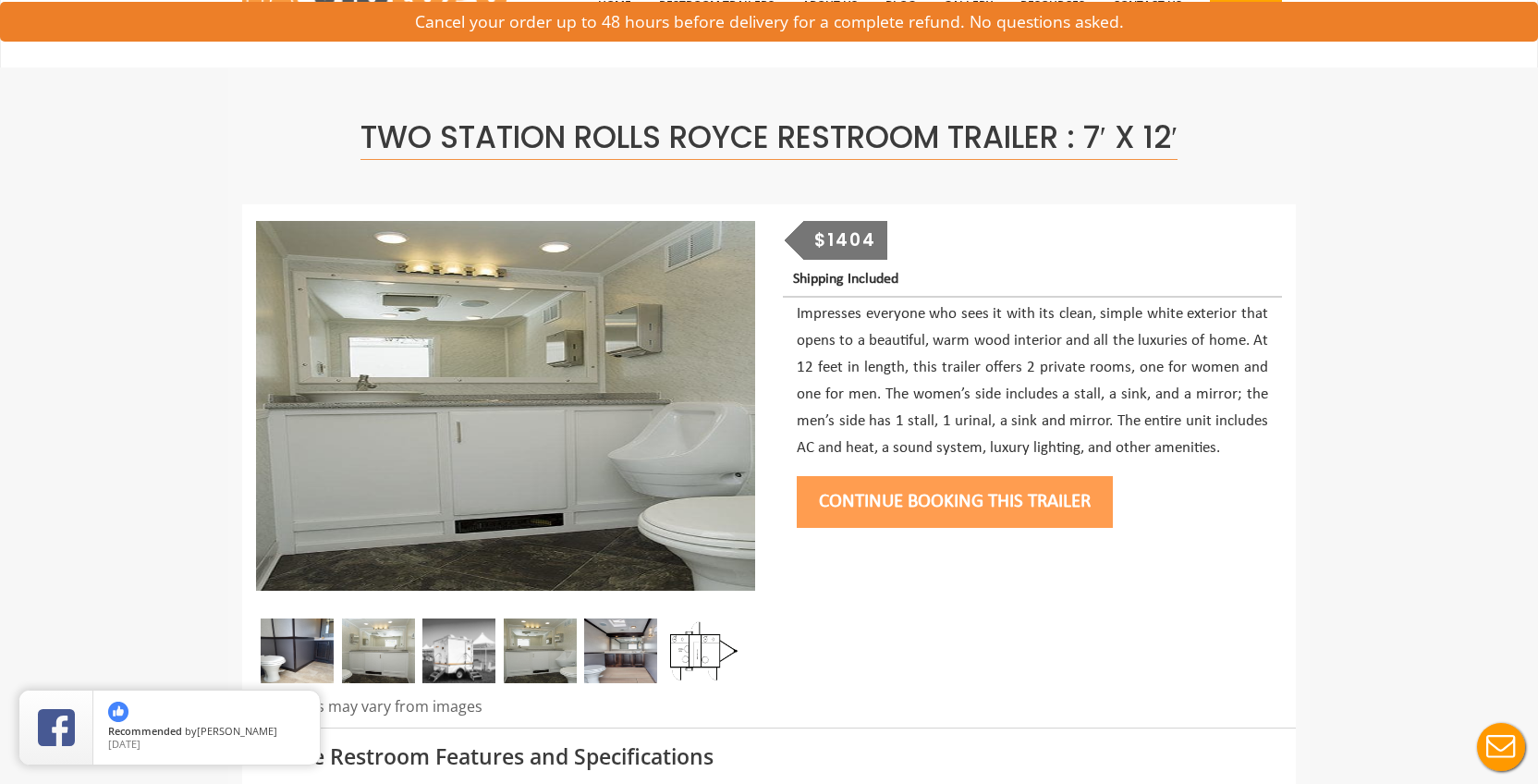
click at [616, 649] on img at bounding box center [621, 651] width 73 height 65
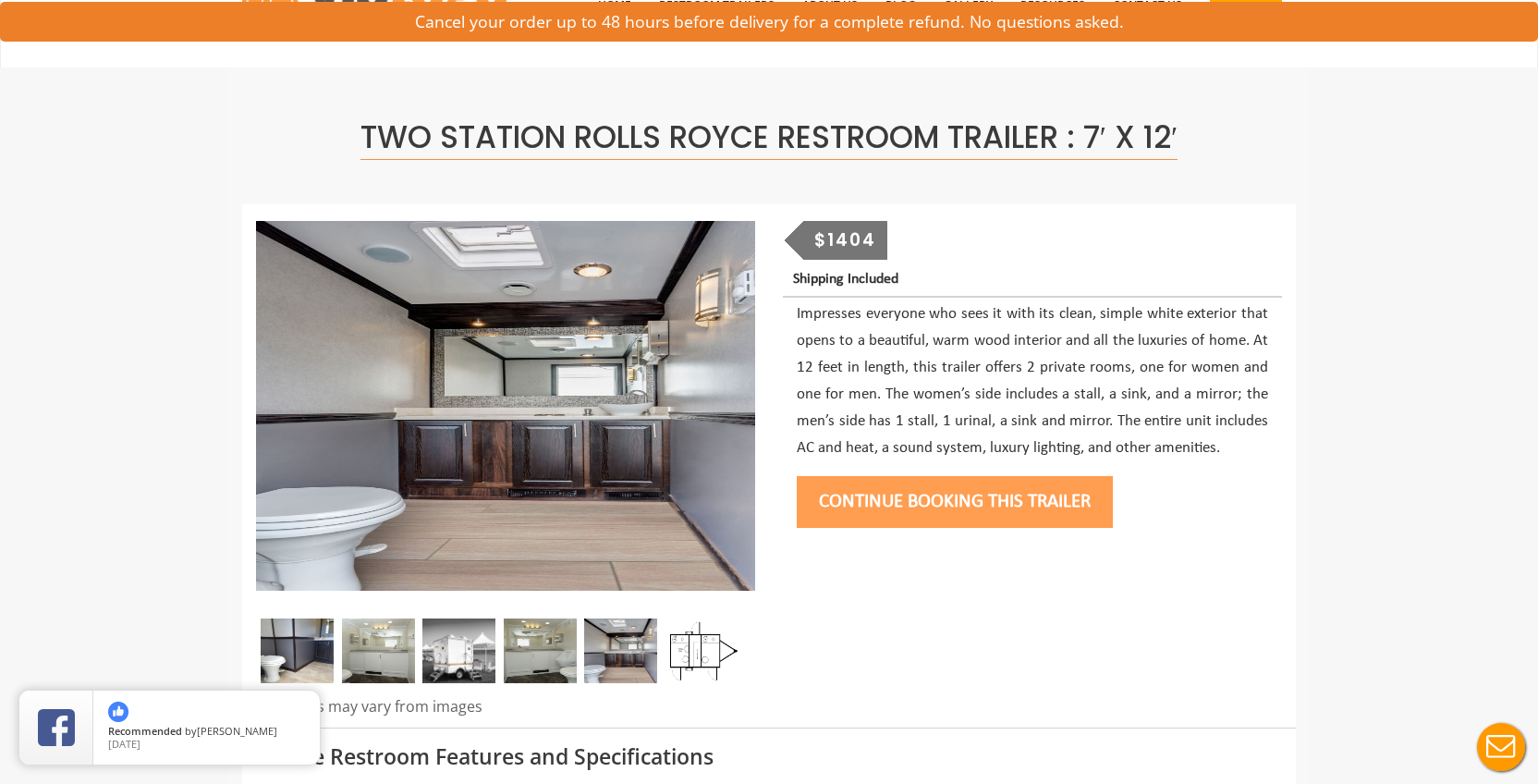
click at [723, 647] on img at bounding box center [701, 651] width 73 height 65
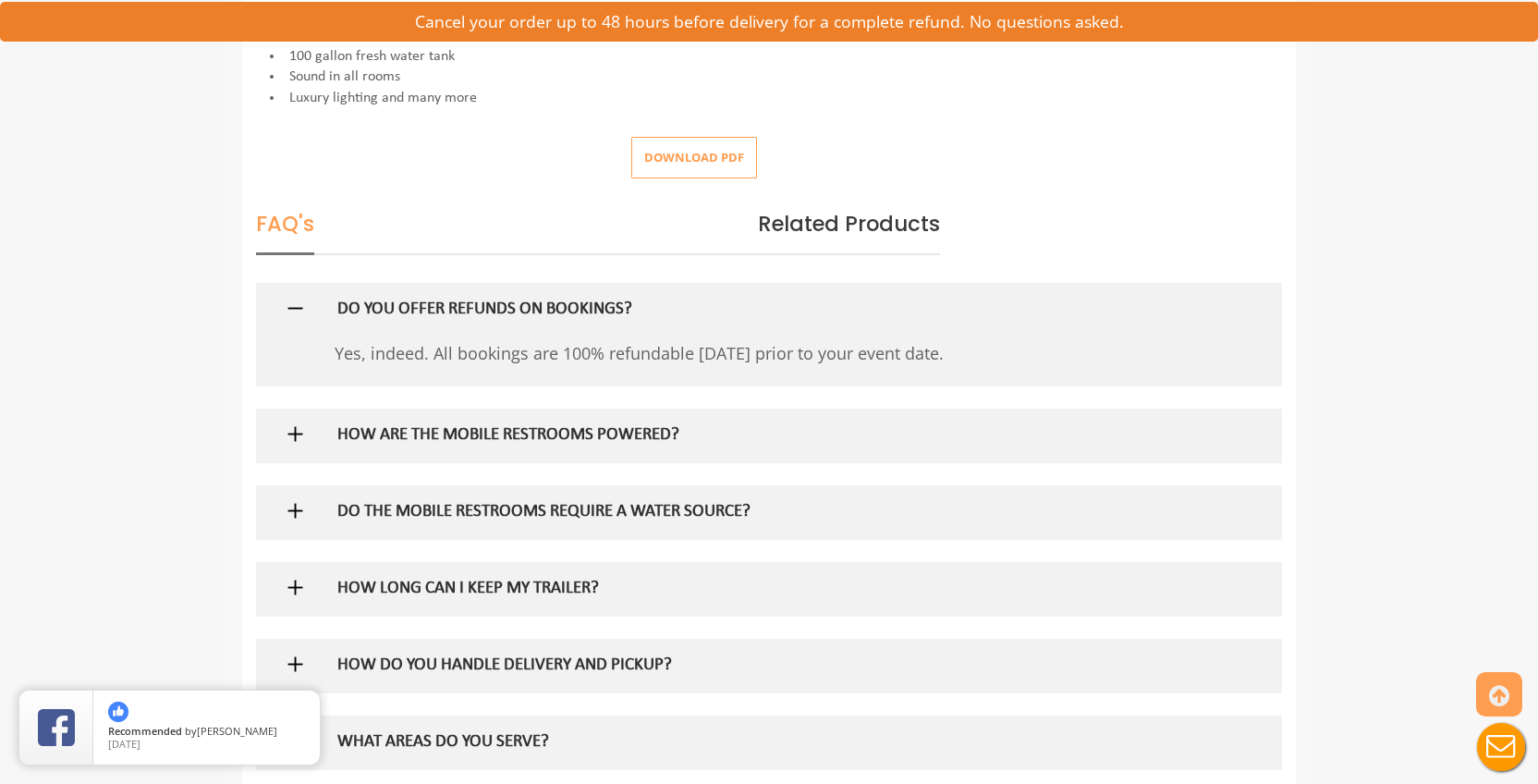
scroll to position [0, 0]
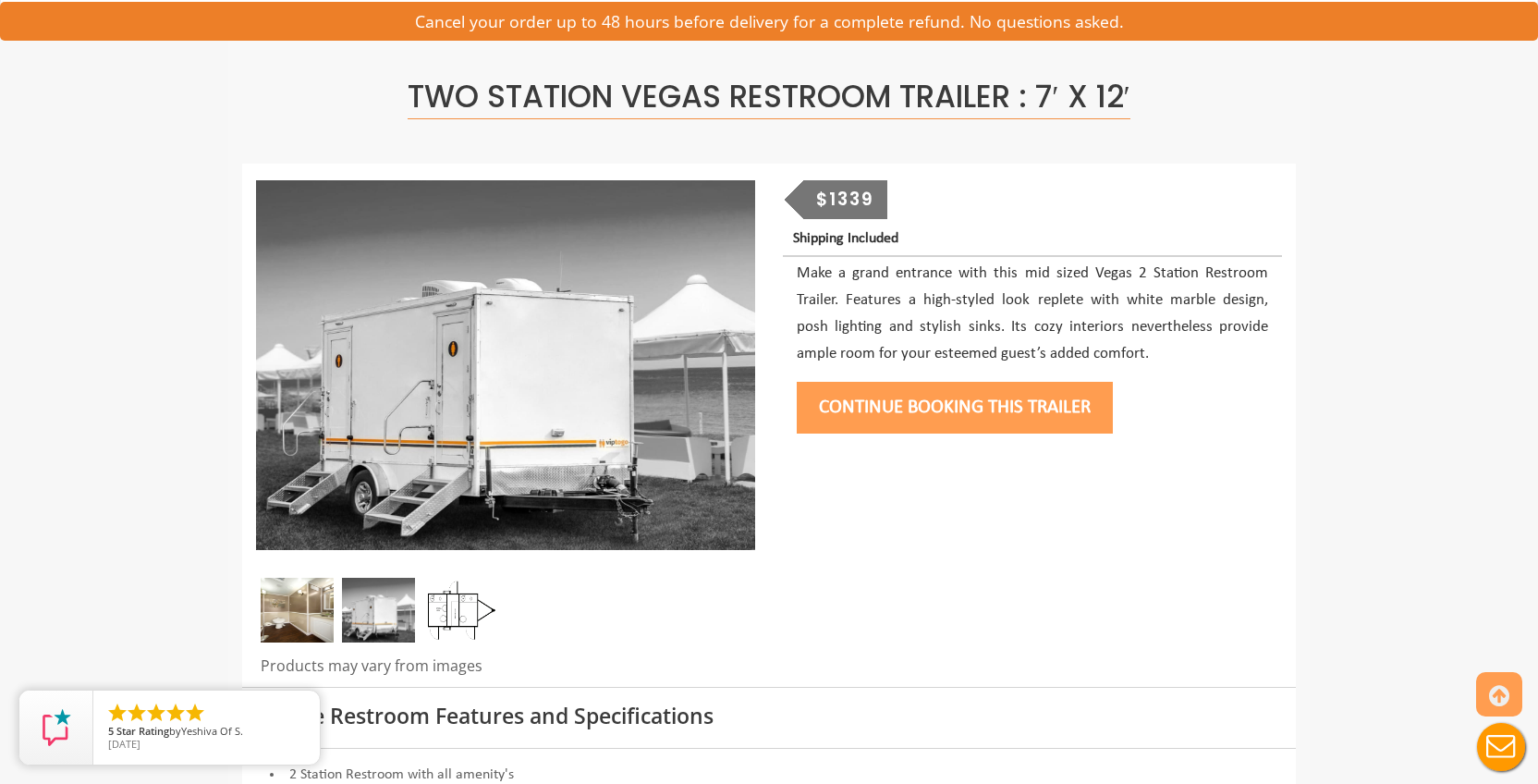
scroll to position [69, 0]
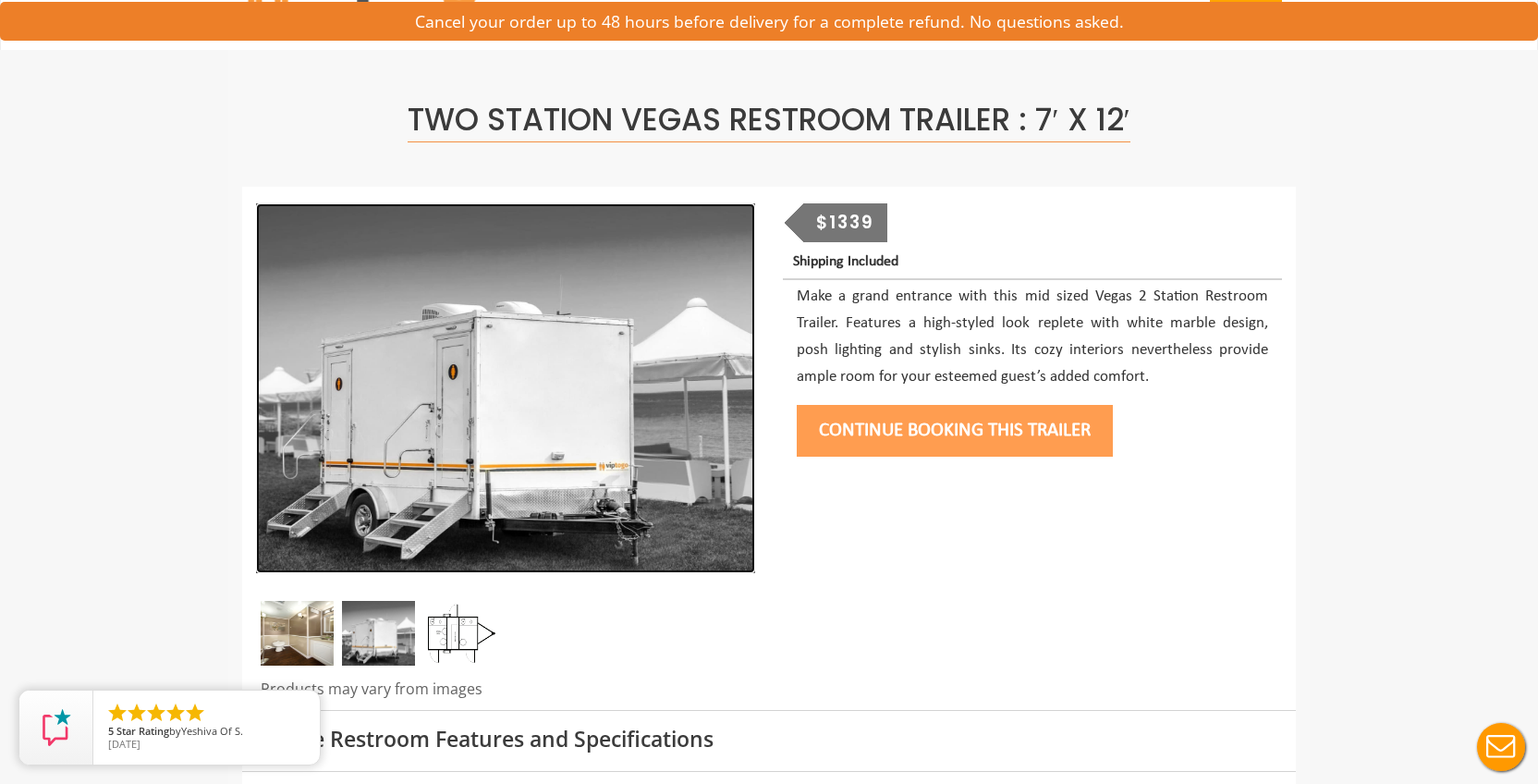
click at [677, 397] on img at bounding box center [506, 389] width 499 height 370
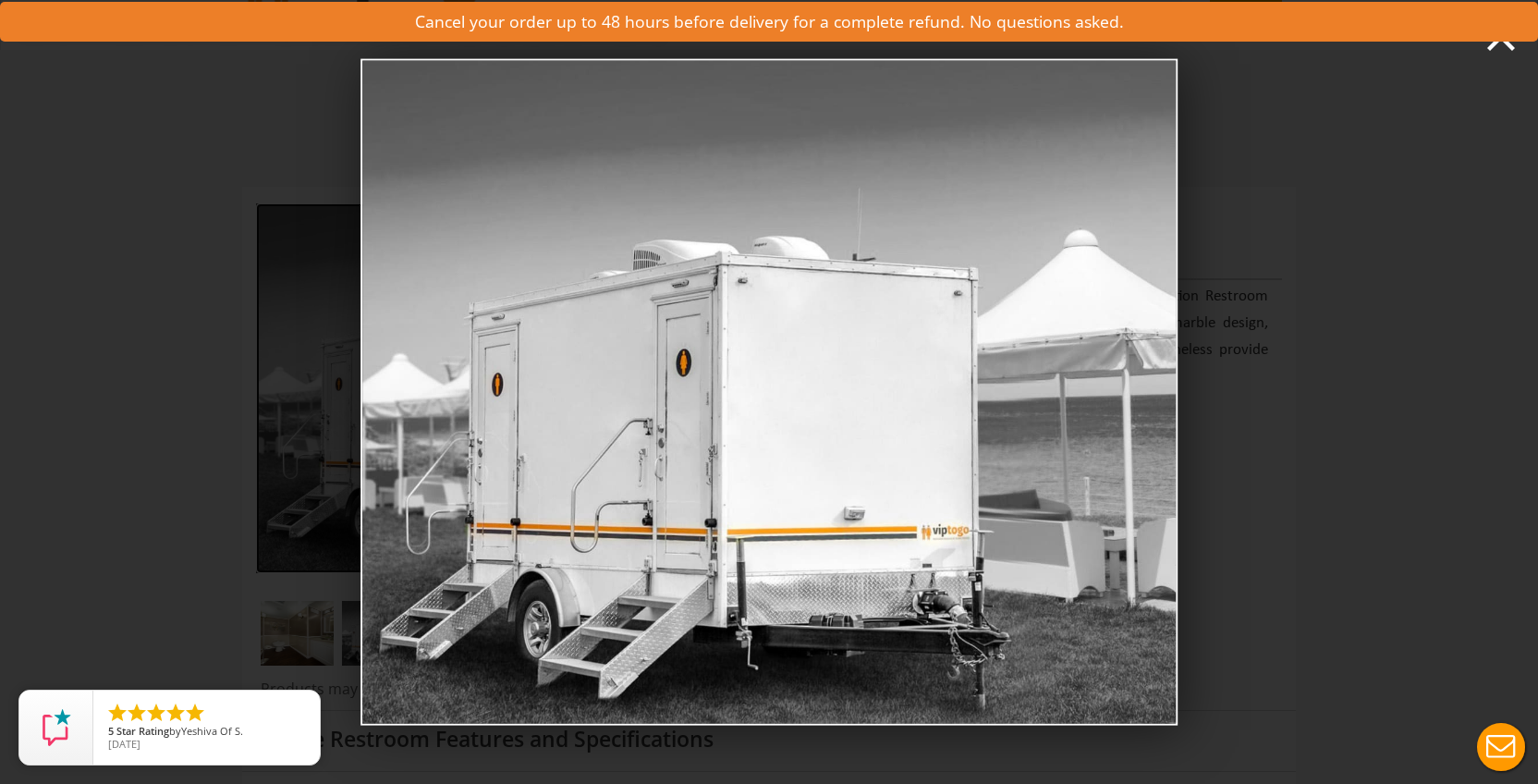
click at [155, 468] on div "Side view of two station restroom trailer with separate doors for [DEMOGRAPHIC_…" at bounding box center [769, 392] width 1538 height 784
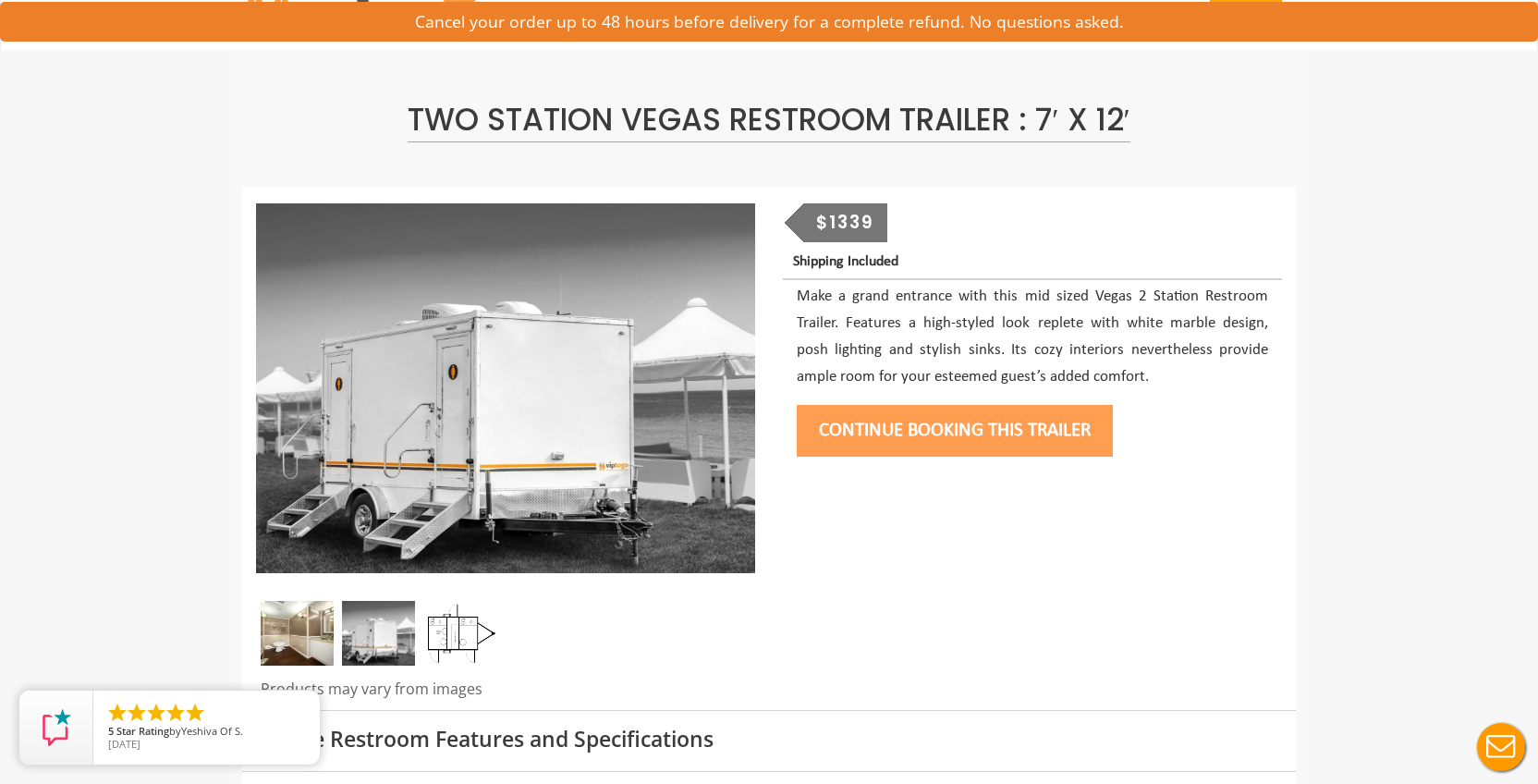
click at [271, 630] on img at bounding box center [297, 633] width 73 height 65
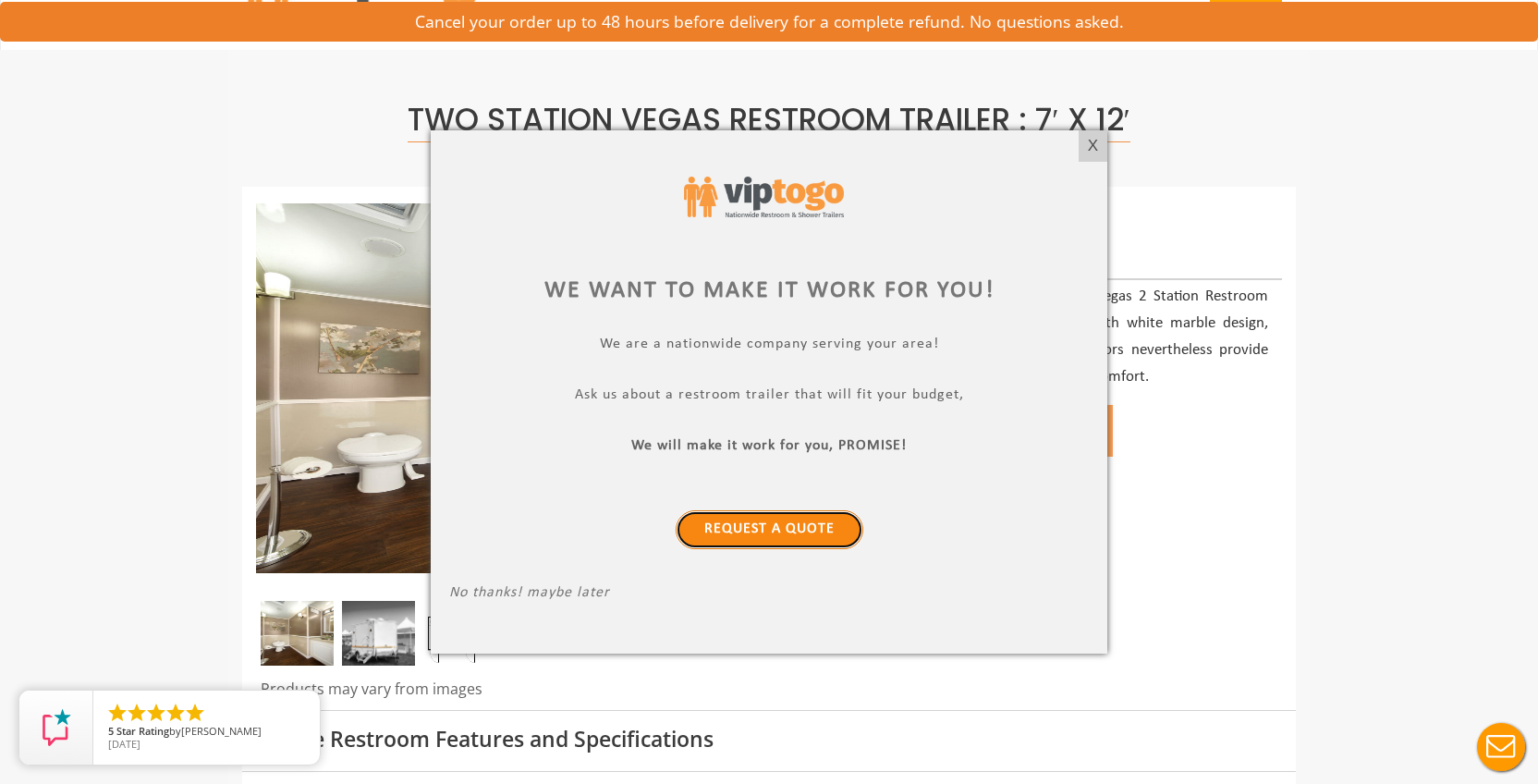
click at [798, 530] on link "Request a Quote" at bounding box center [769, 530] width 188 height 39
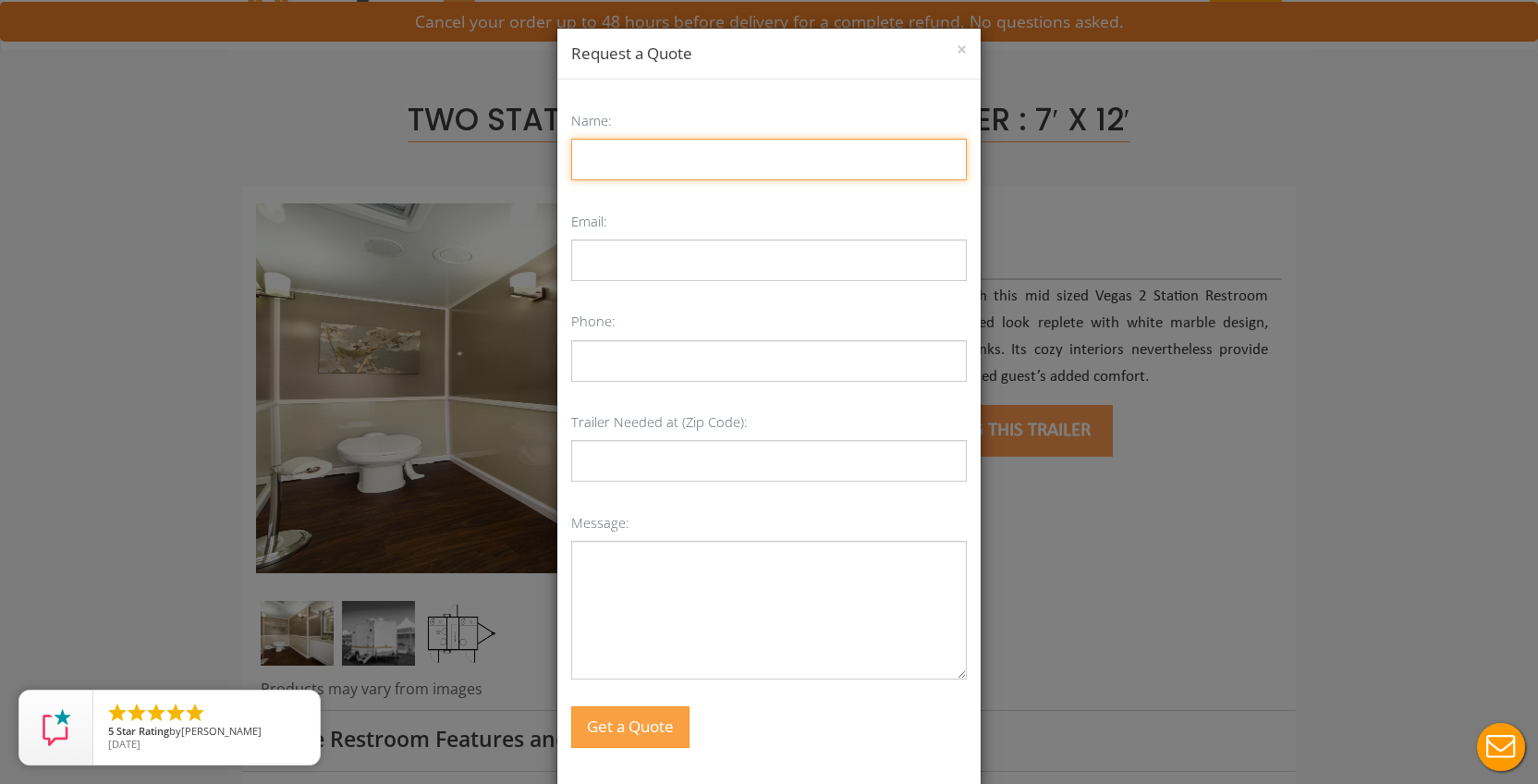
click at [686, 161] on input "Name:" at bounding box center [769, 160] width 396 height 41
type input "[PERSON_NAME]"
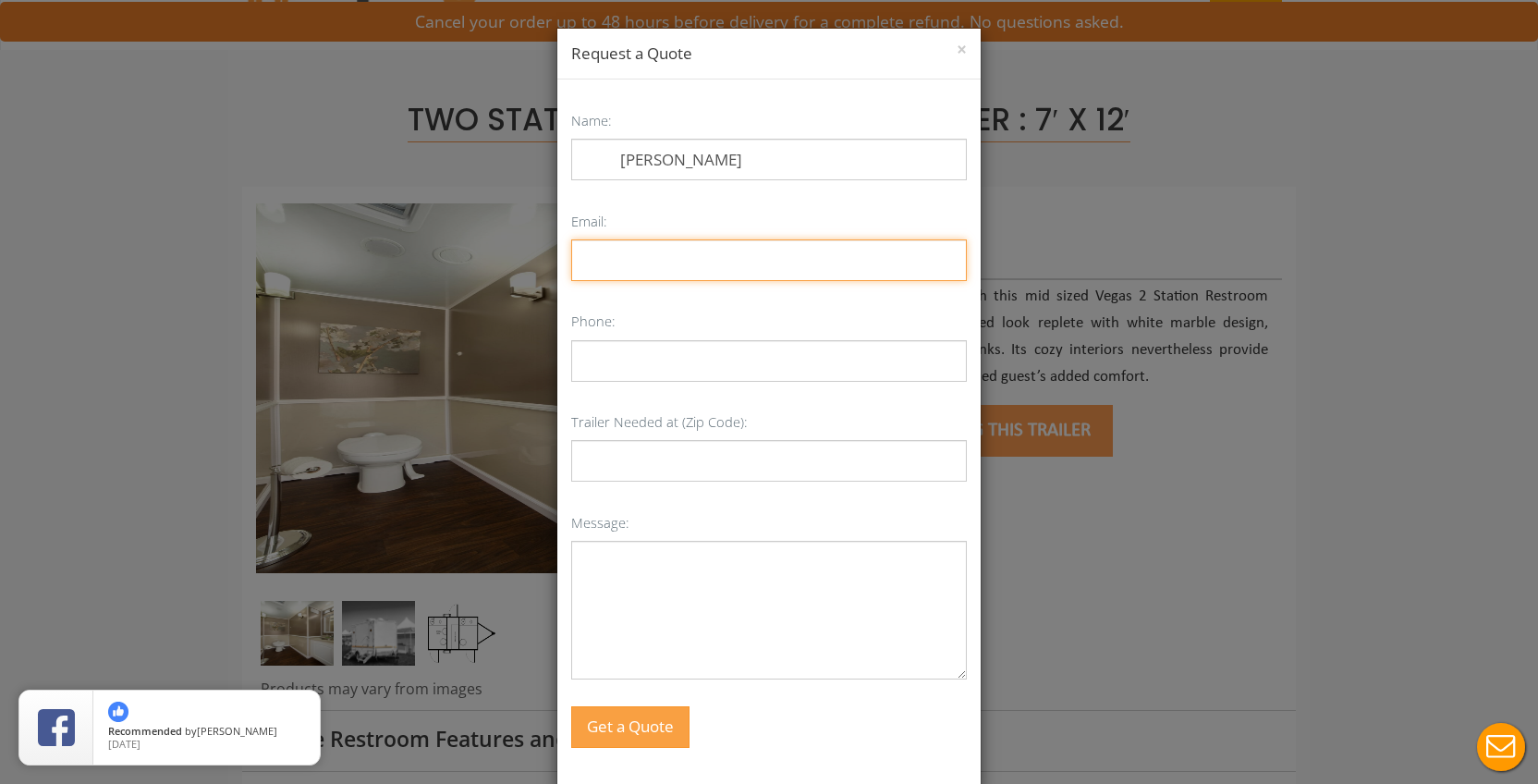
click at [658, 274] on input "Email:" at bounding box center [769, 260] width 396 height 41
type input "[EMAIL_ADDRESS][DOMAIN_NAME]"
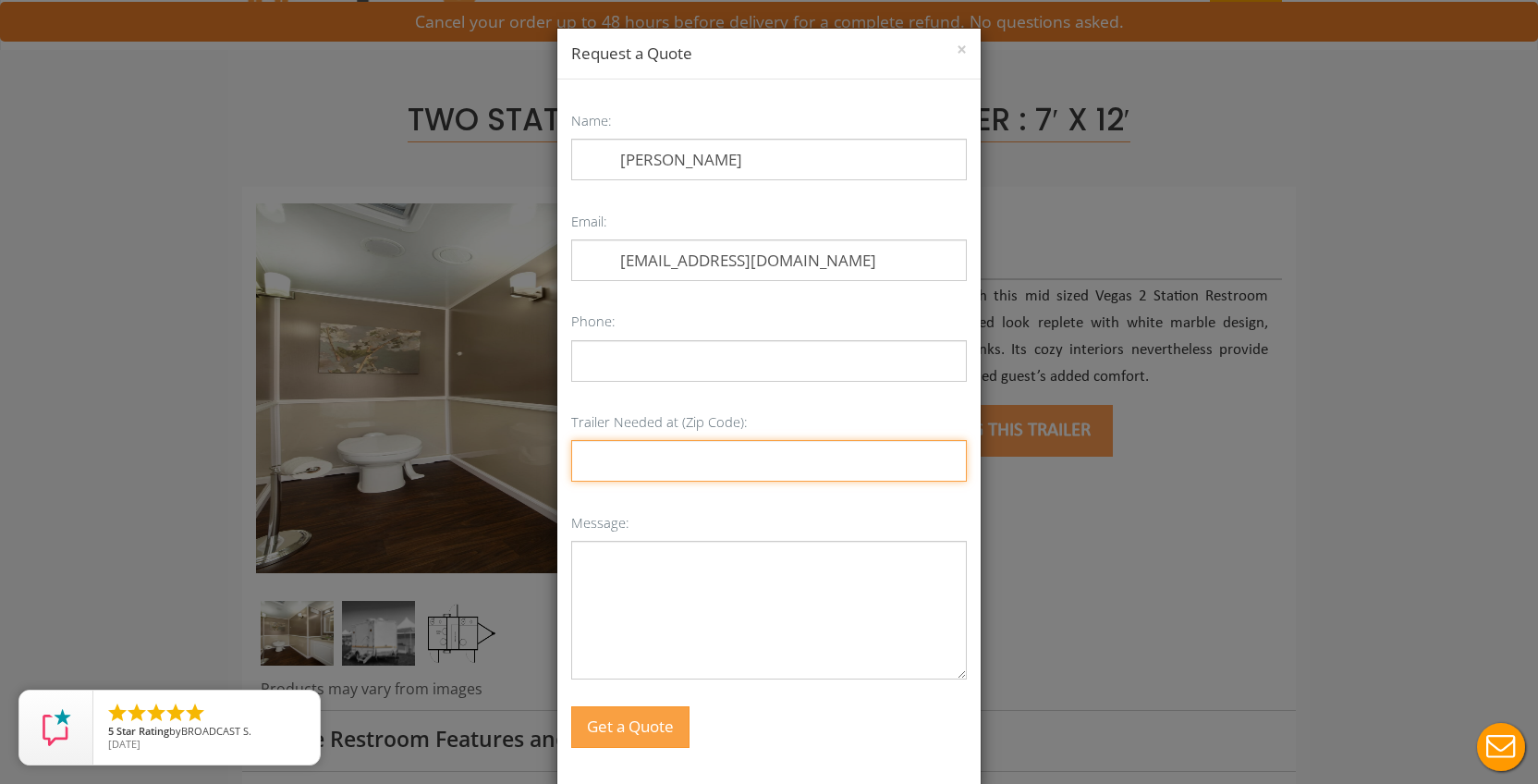
click at [627, 458] on input "Trailer Needed at (Zip Code):" at bounding box center [769, 460] width 396 height 41
type input "-"
type input "07670"
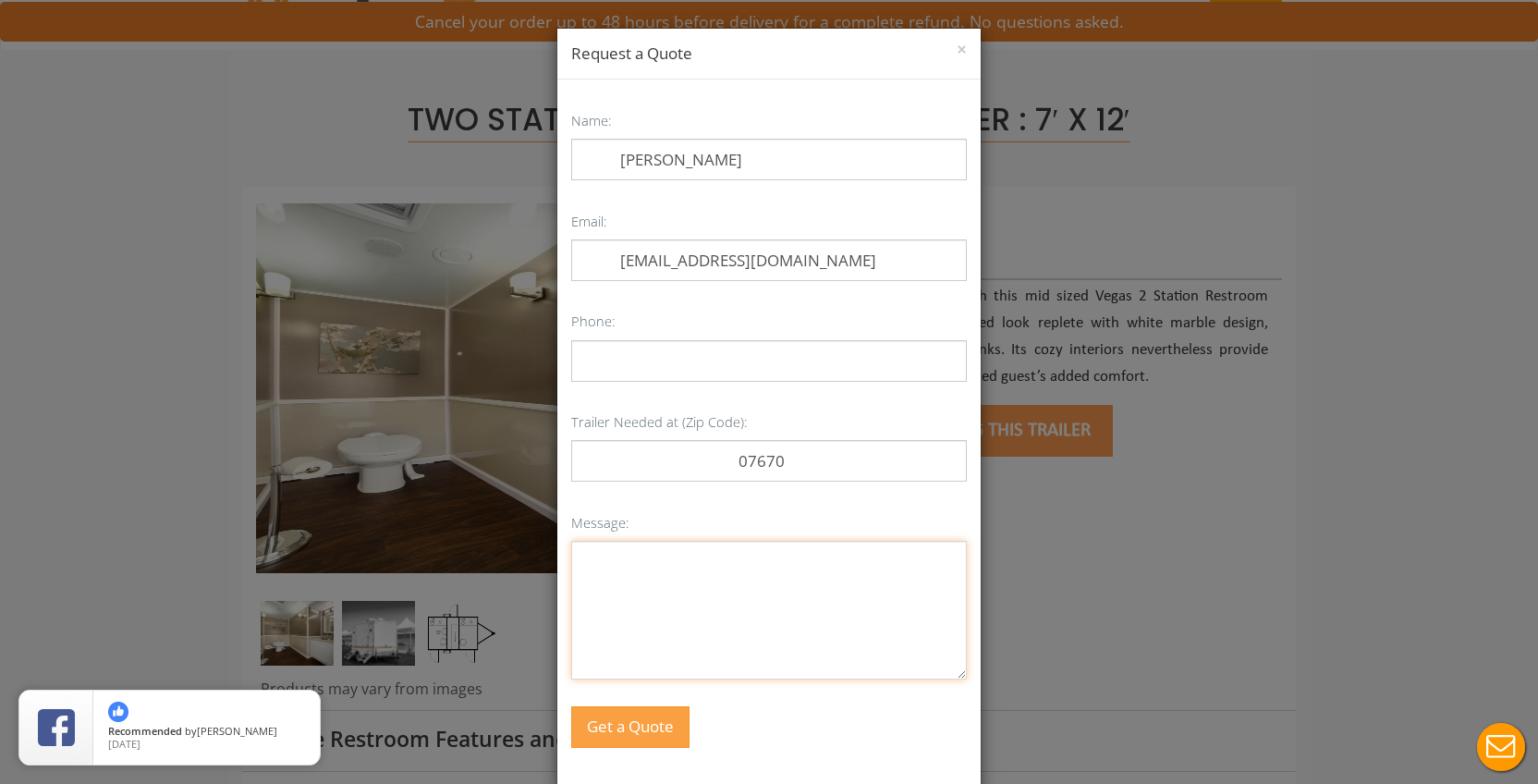
click at [609, 595] on textarea "Message:" at bounding box center [769, 610] width 396 height 139
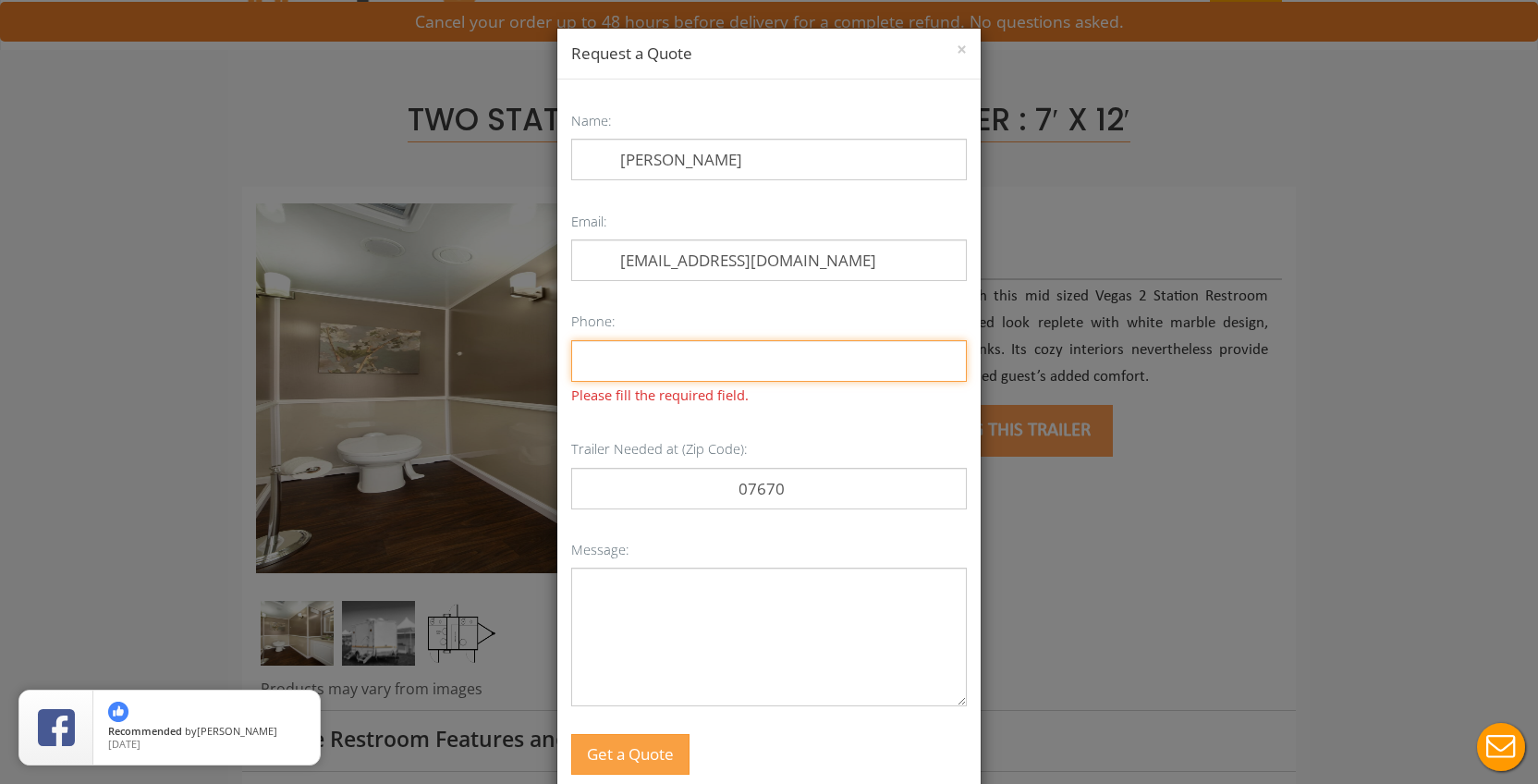
click at [687, 365] on input "Phone:" at bounding box center [769, 360] width 396 height 41
type input "2018033768"
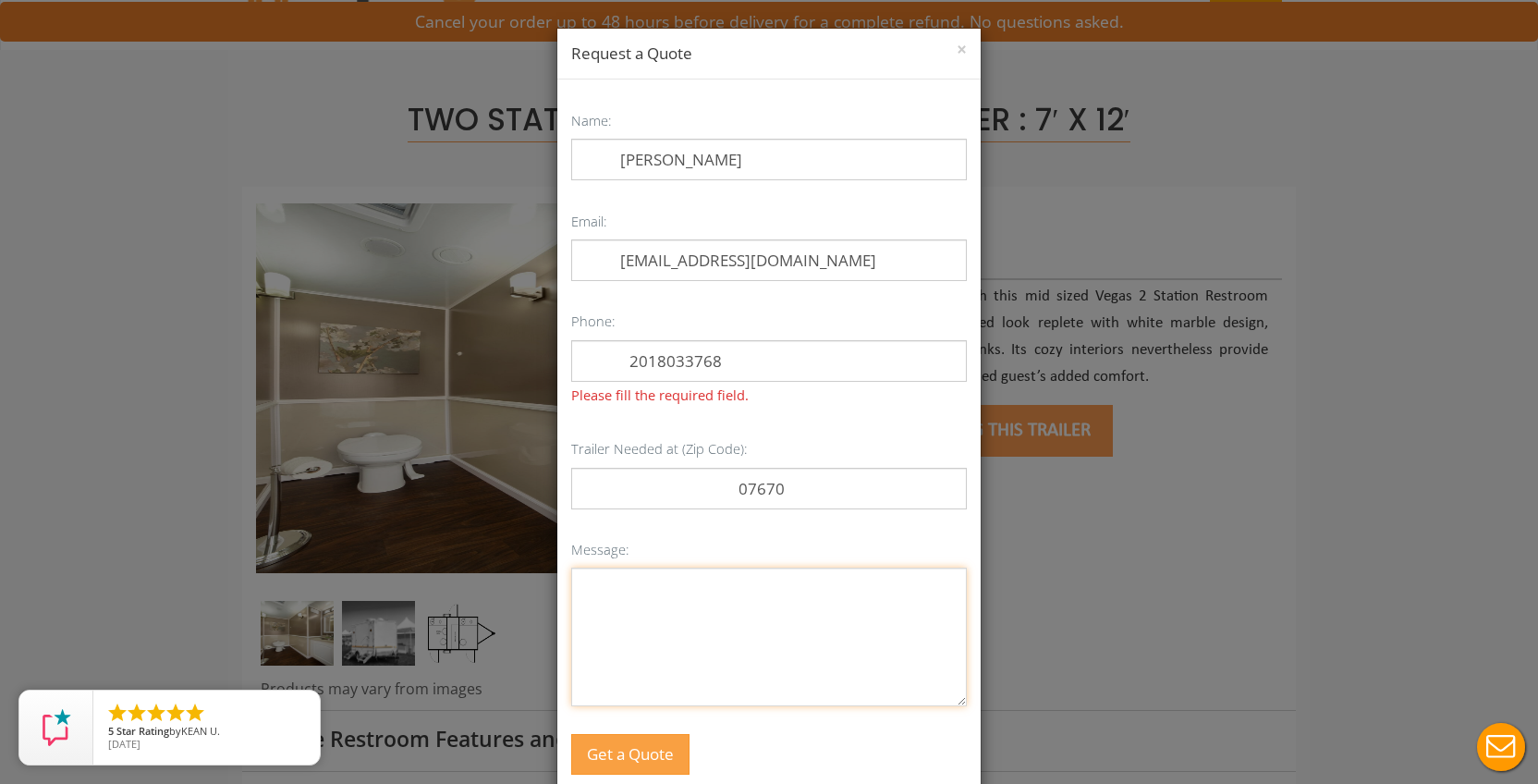
click at [661, 600] on textarea "Message:" at bounding box center [769, 637] width 396 height 139
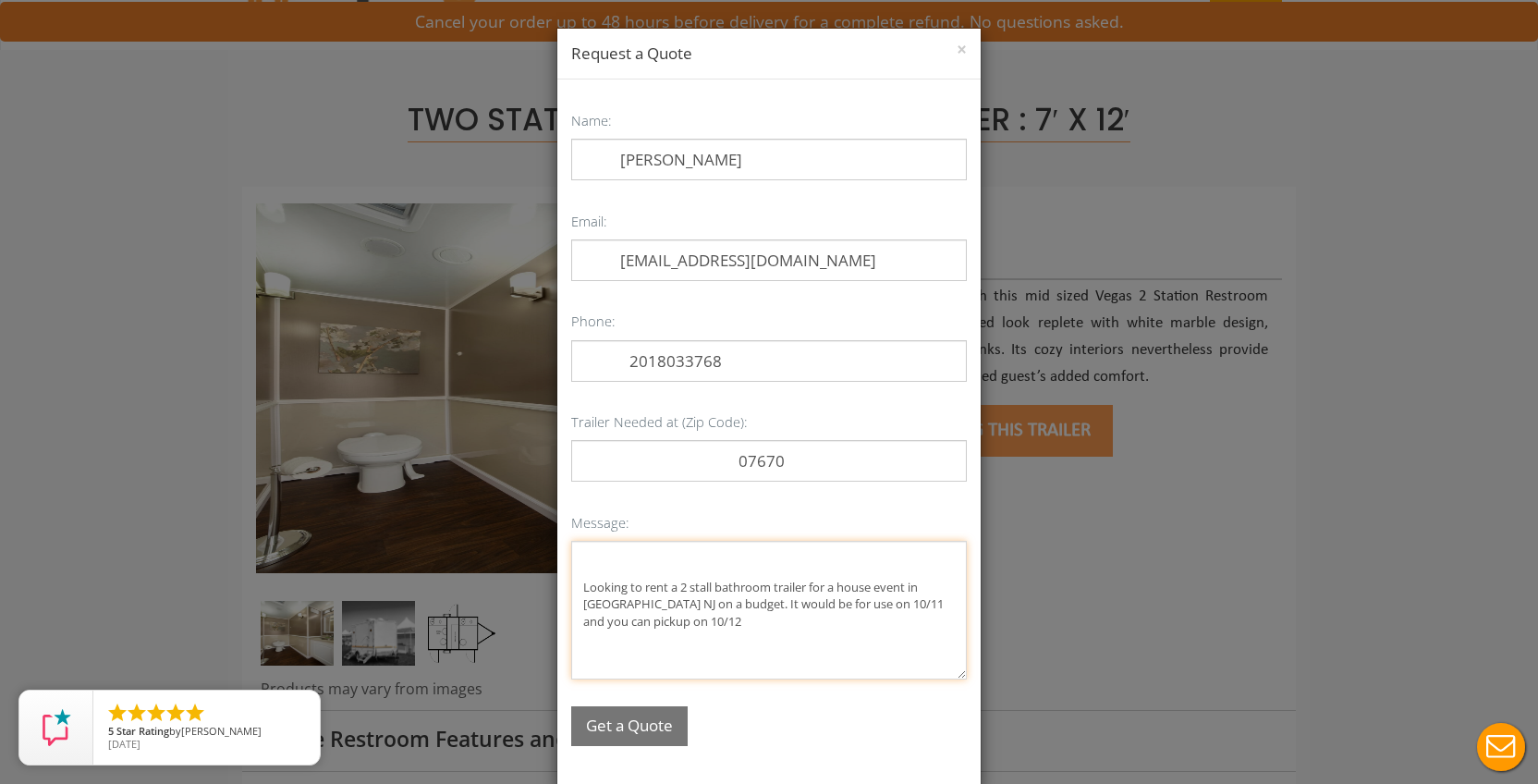
type textarea "Looking to rent a 2 stall bathroom trailer for a house event in Tenafly NJ on a…"
click at [650, 721] on button "Get a Quote" at bounding box center [629, 725] width 117 height 40
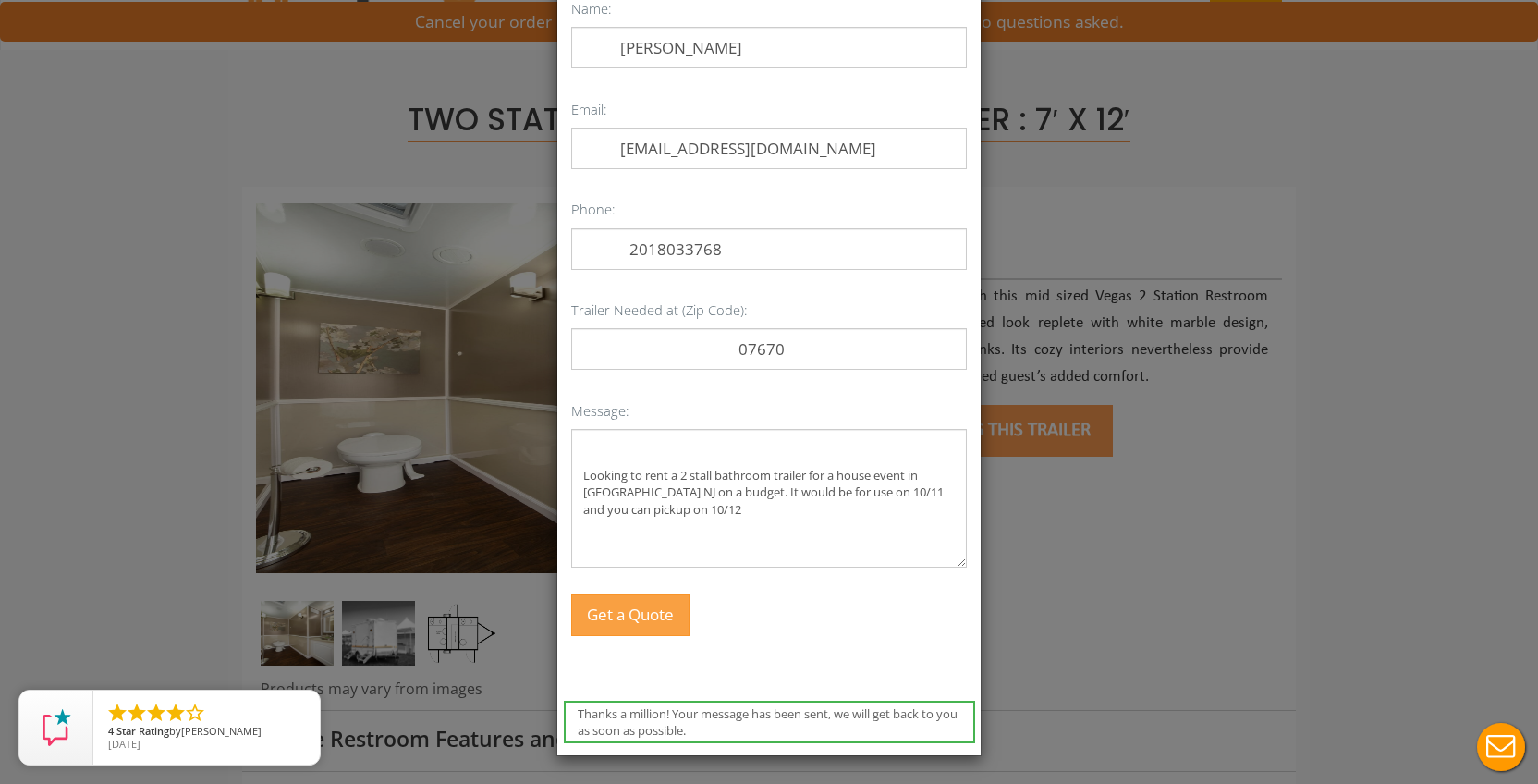
scroll to position [0, 0]
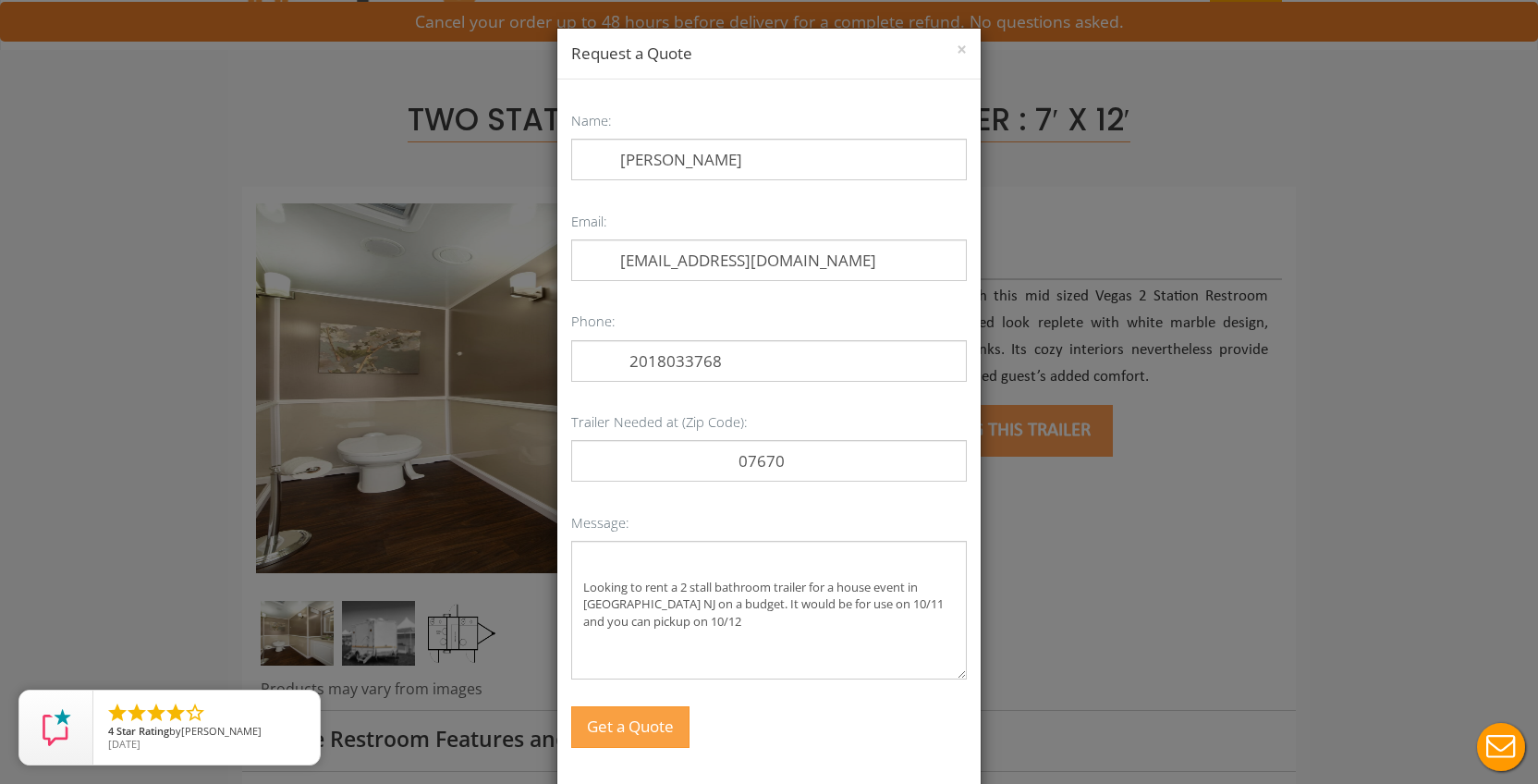
click at [967, 46] on div "× Request a Quote" at bounding box center [769, 54] width 423 height 51
click at [957, 49] on button "×" at bounding box center [961, 50] width 10 height 19
